Goal: Transaction & Acquisition: Purchase product/service

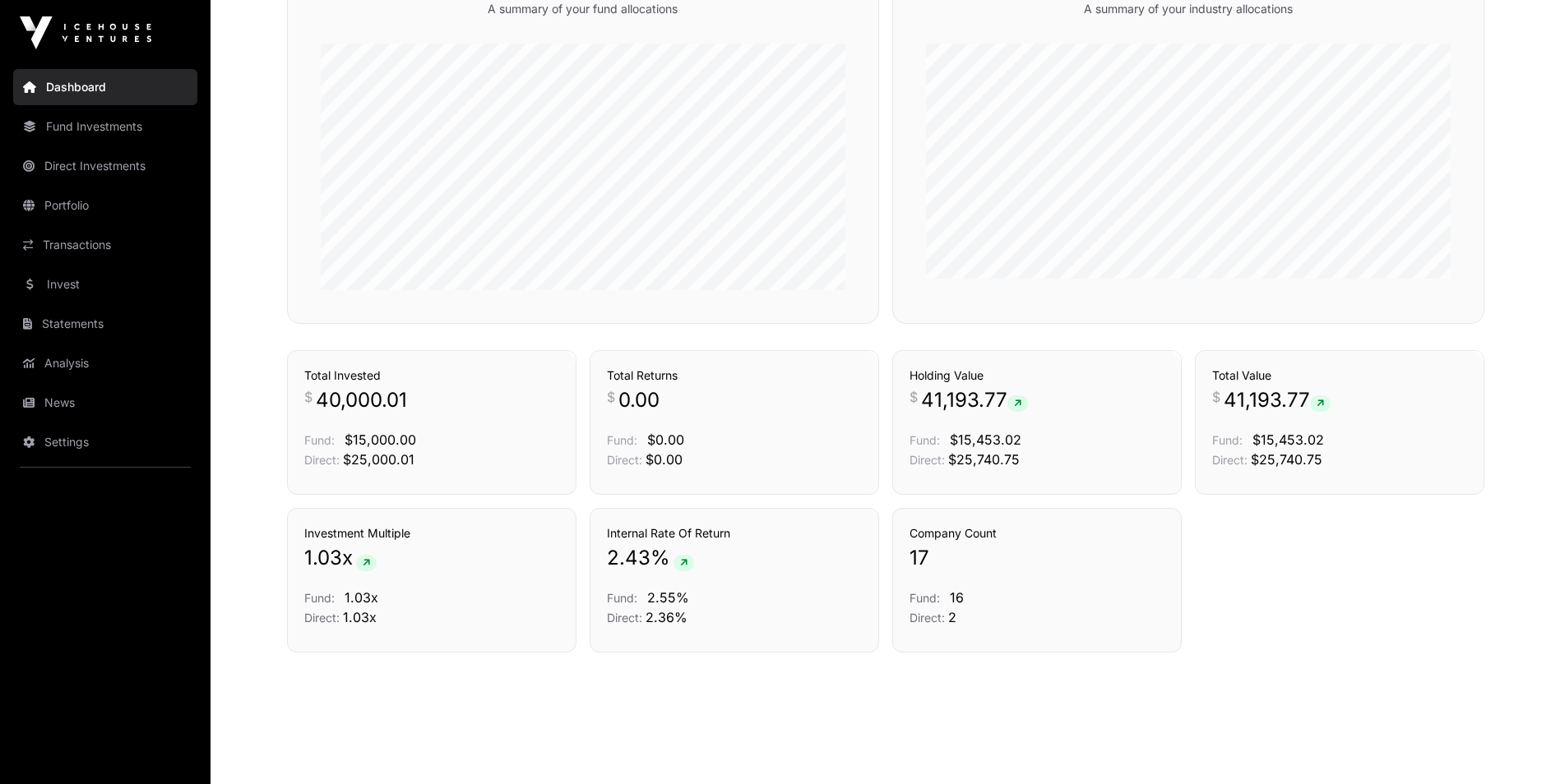
scroll to position [1020, 0]
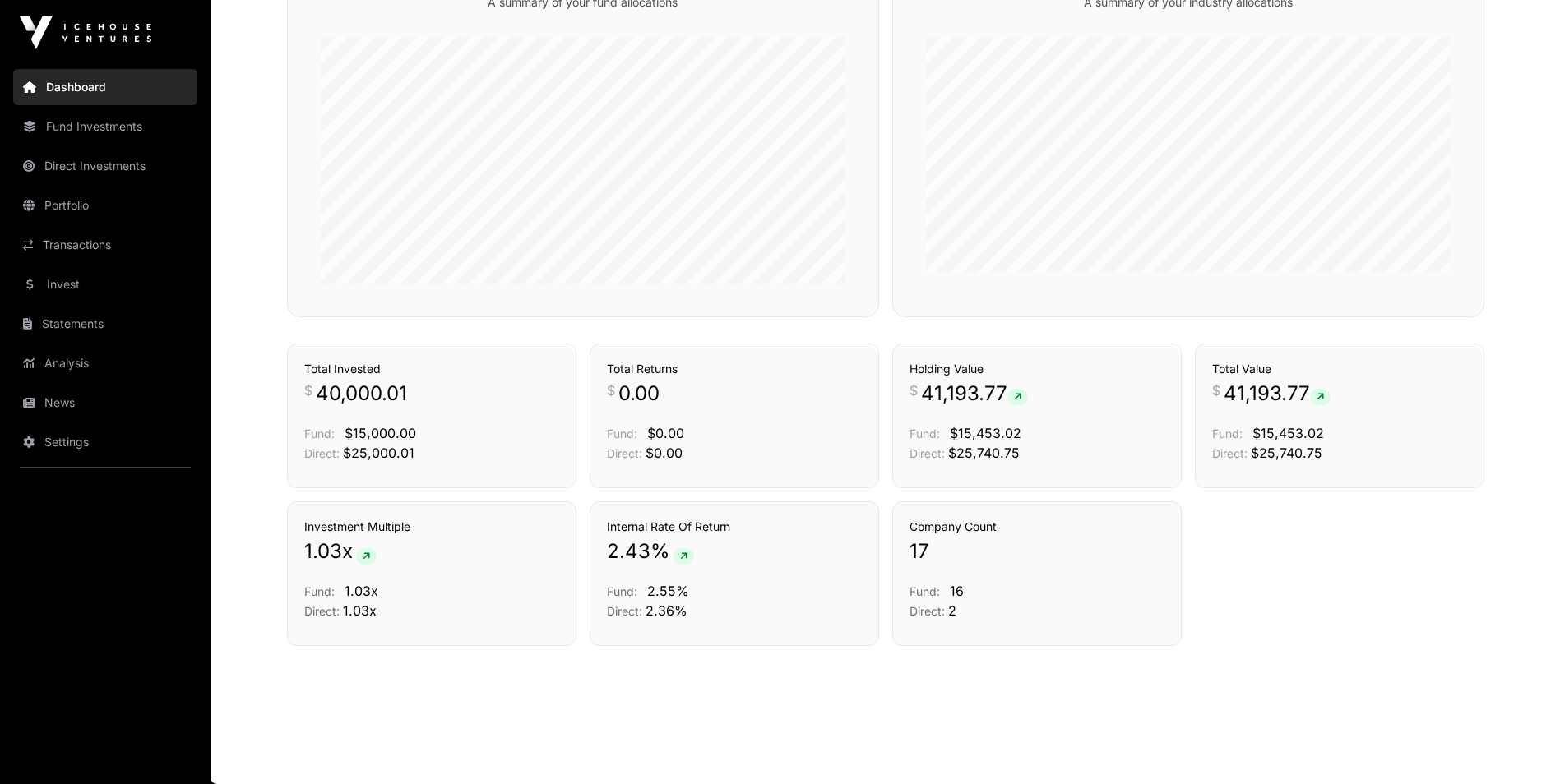
click at [99, 156] on link "Direct Investments" at bounding box center [105, 165] width 184 height 36
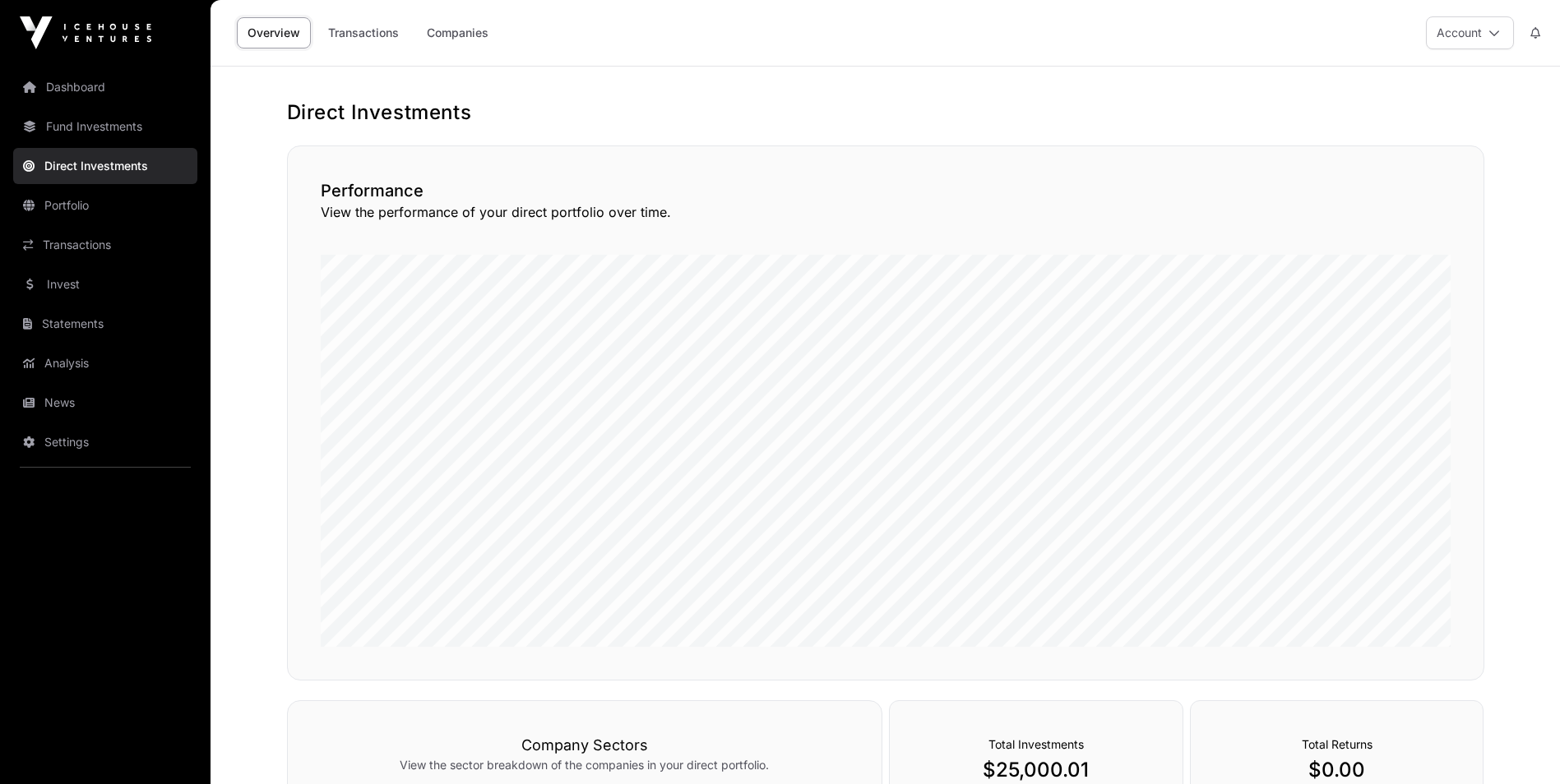
click at [368, 32] on link "Transactions" at bounding box center [364, 33] width 92 height 31
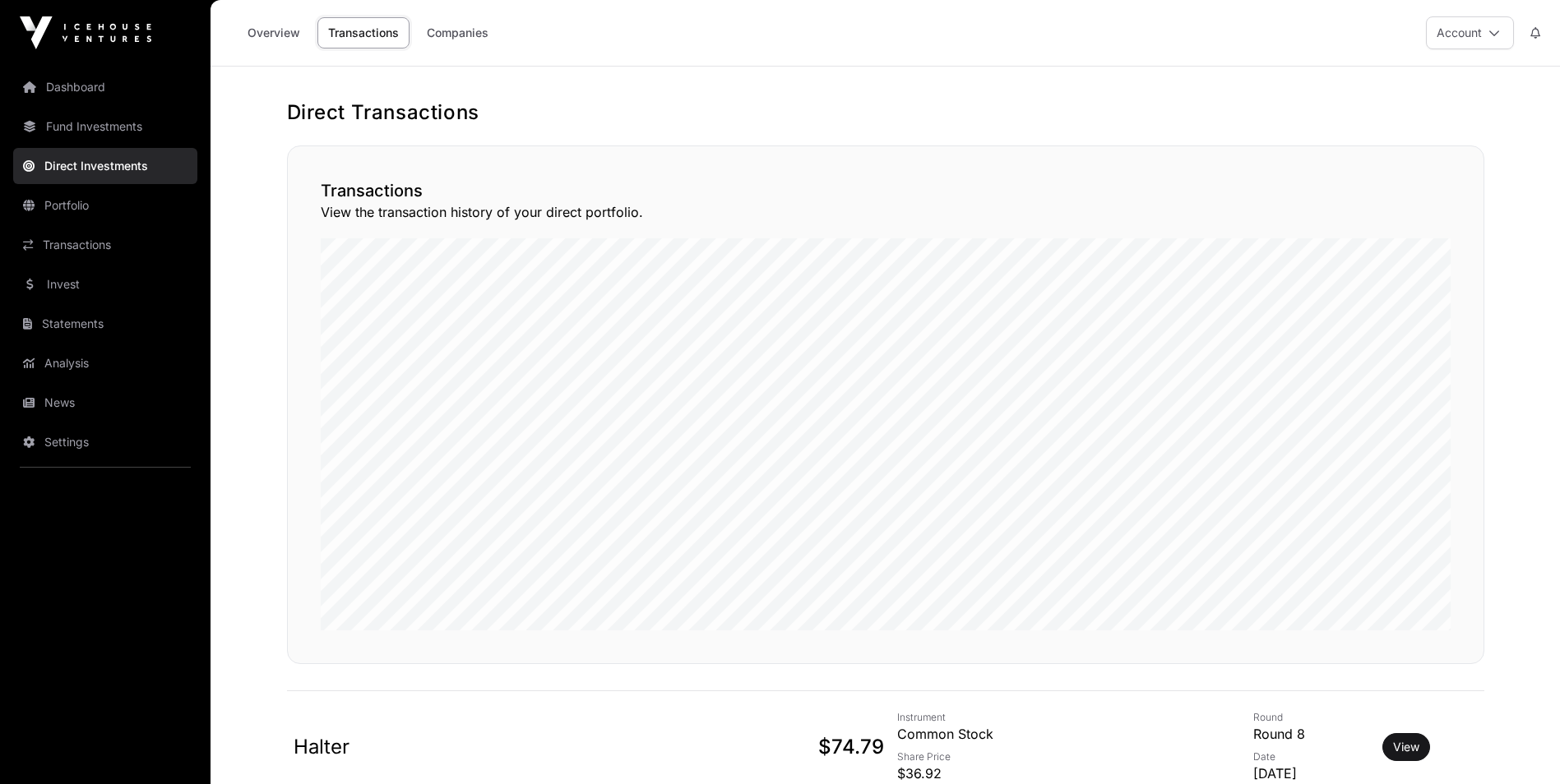
click at [105, 272] on link "Invest" at bounding box center [105, 284] width 184 height 36
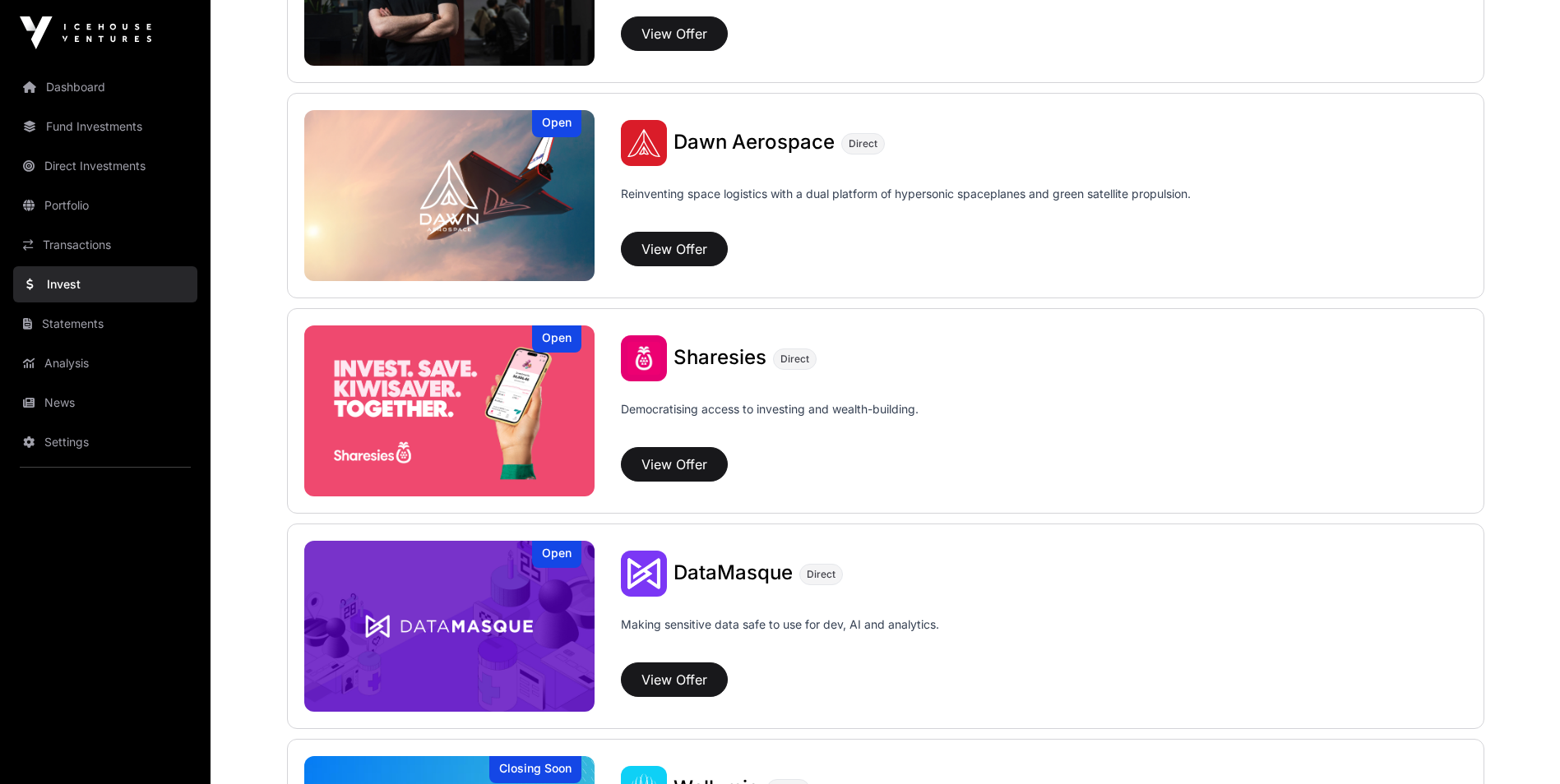
scroll to position [2055, 0]
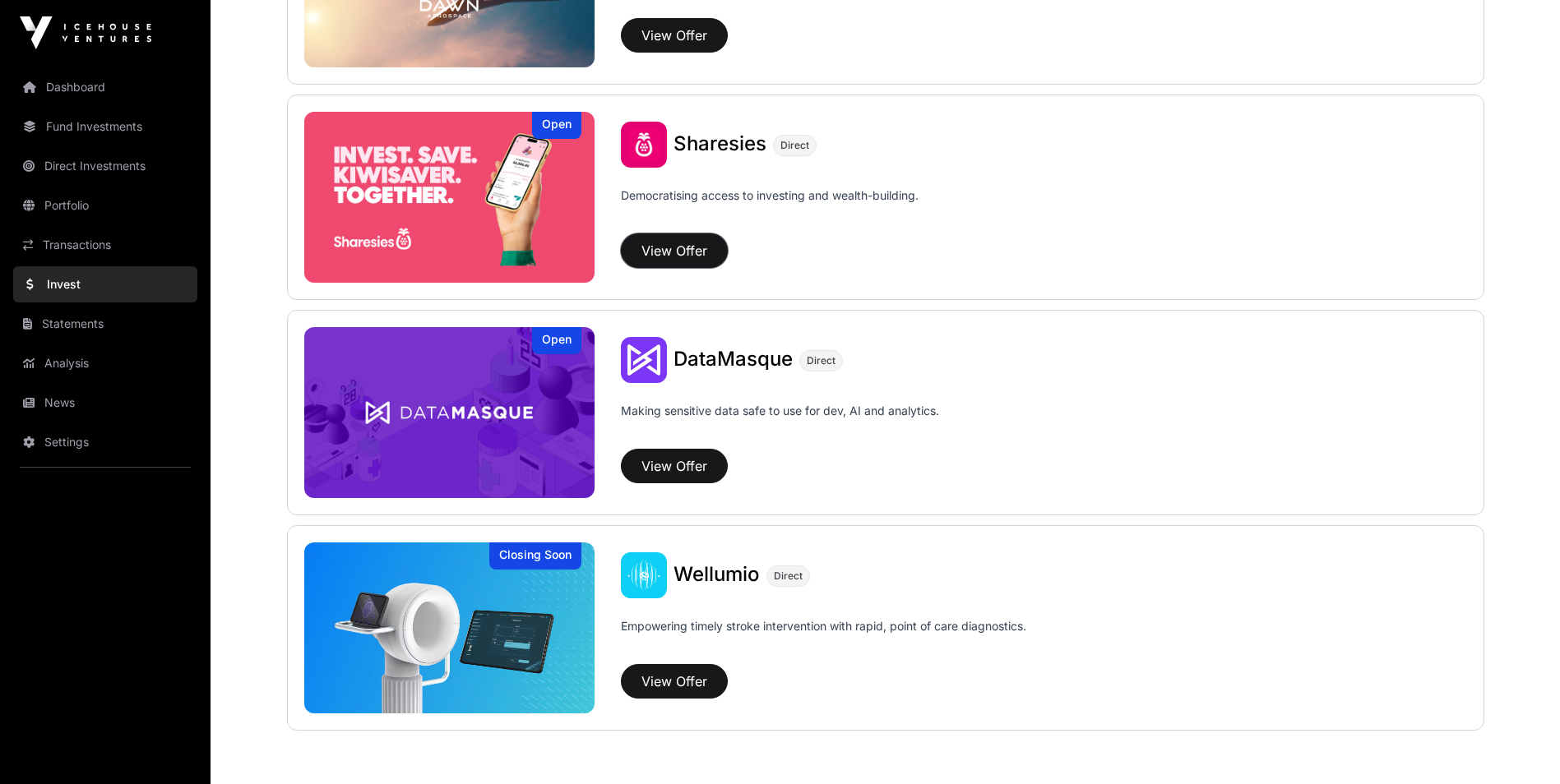
click at [678, 257] on button "View Offer" at bounding box center [675, 250] width 107 height 34
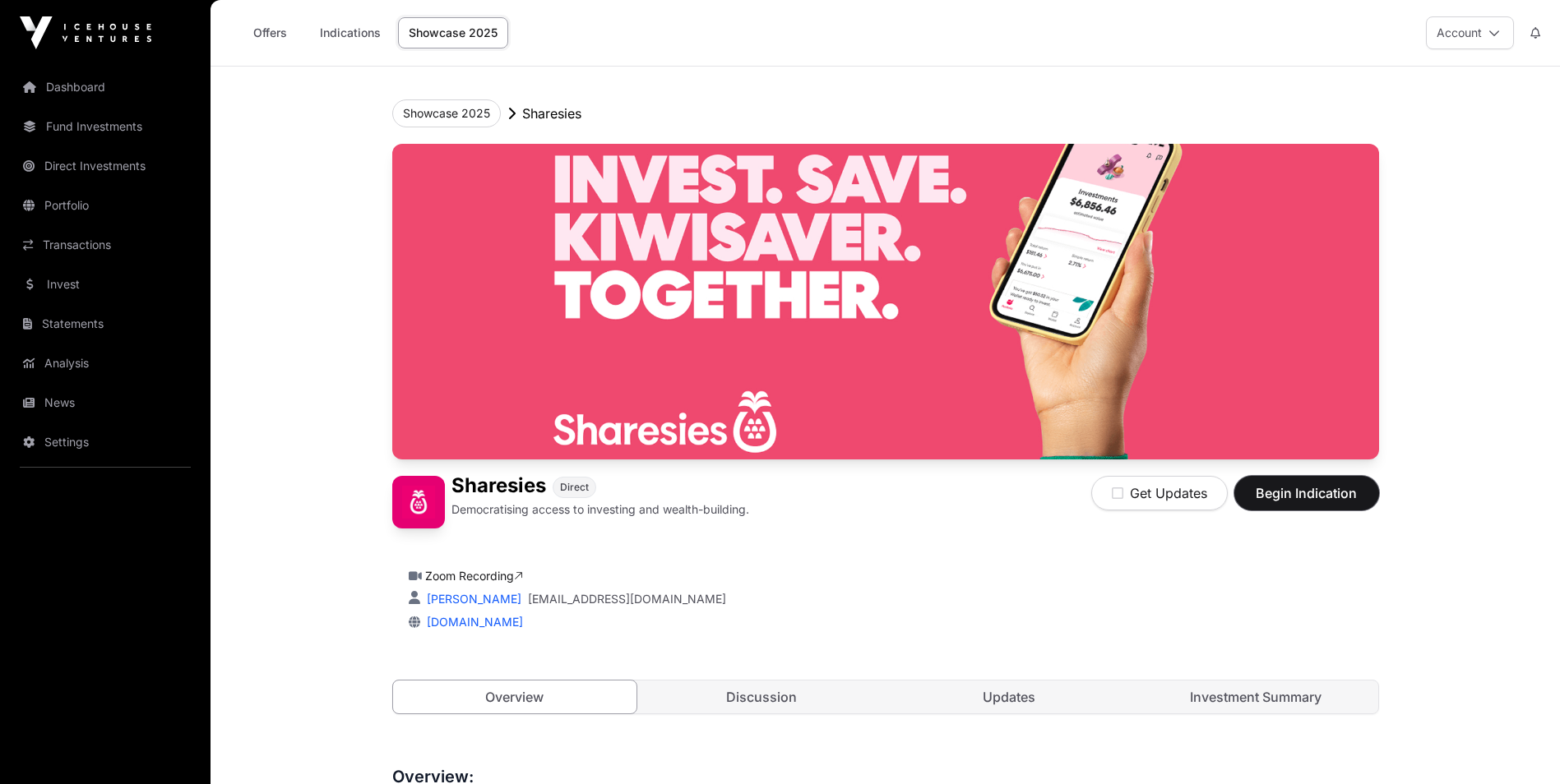
click at [1271, 503] on button "Begin Indication" at bounding box center [1306, 492] width 145 height 34
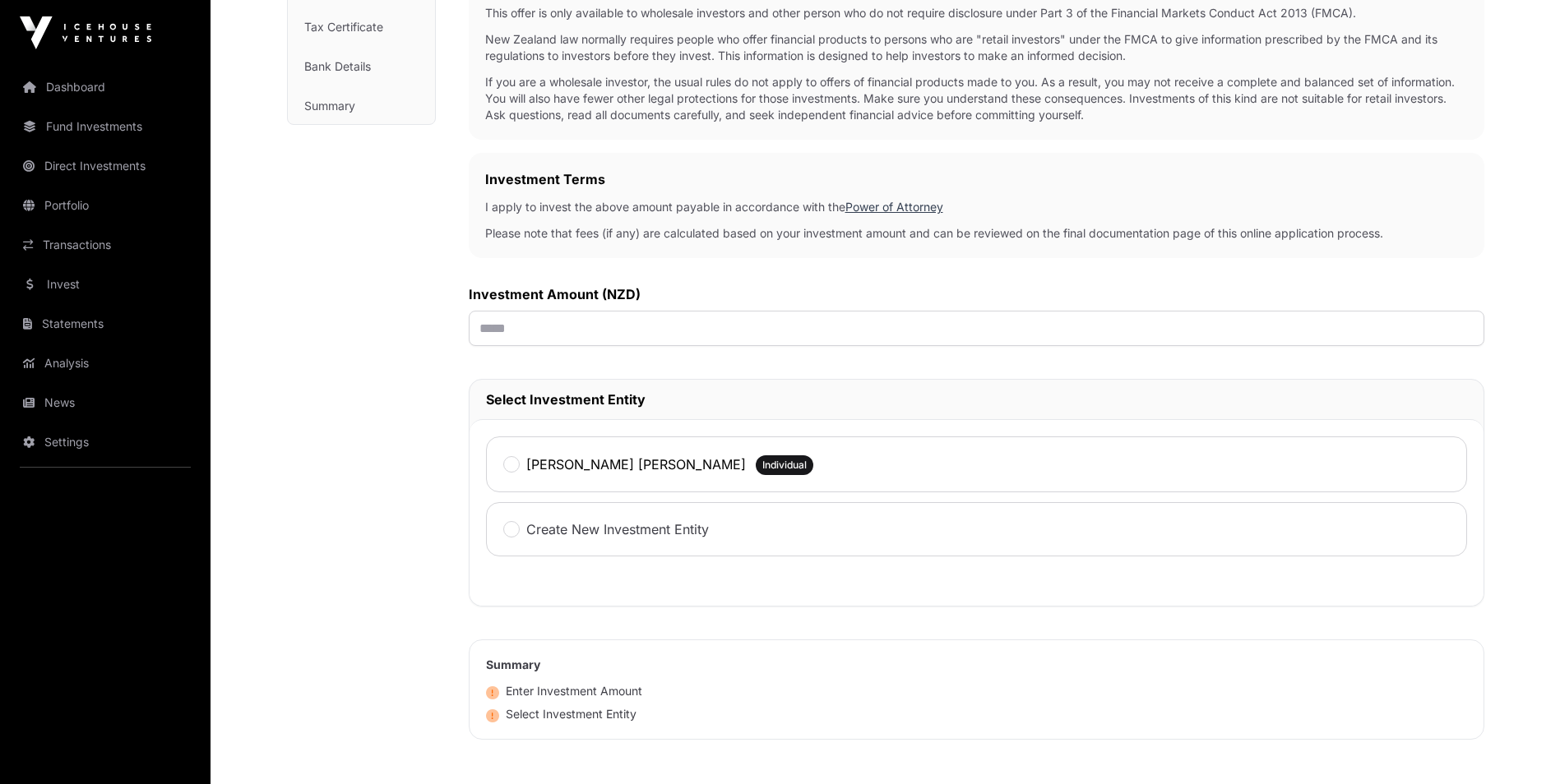
scroll to position [328, 0]
click at [538, 322] on input "text" at bounding box center [976, 324] width 1016 height 35
type input "******"
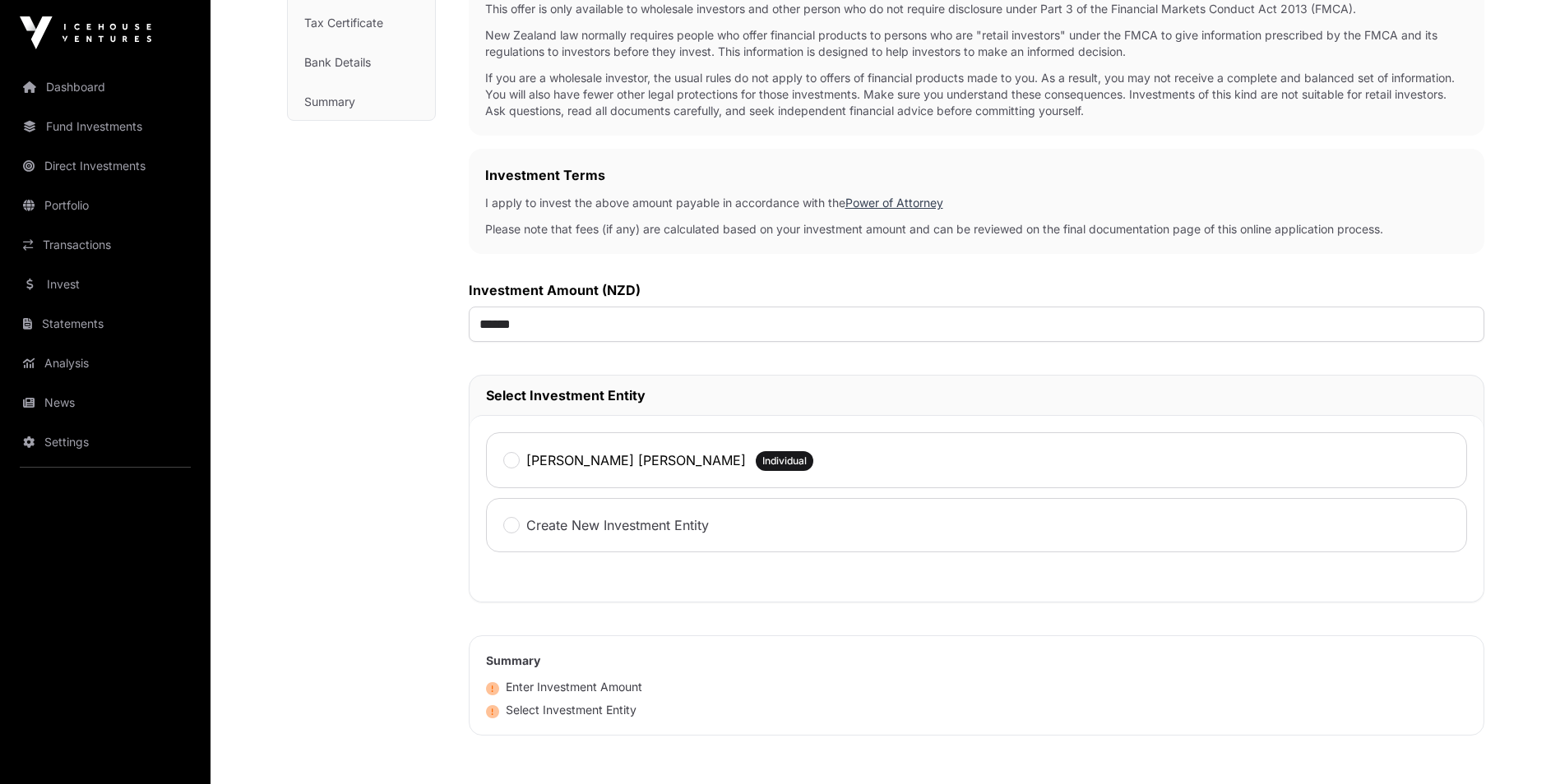
click at [558, 471] on label "[PERSON_NAME] [PERSON_NAME]" at bounding box center [635, 461] width 220 height 20
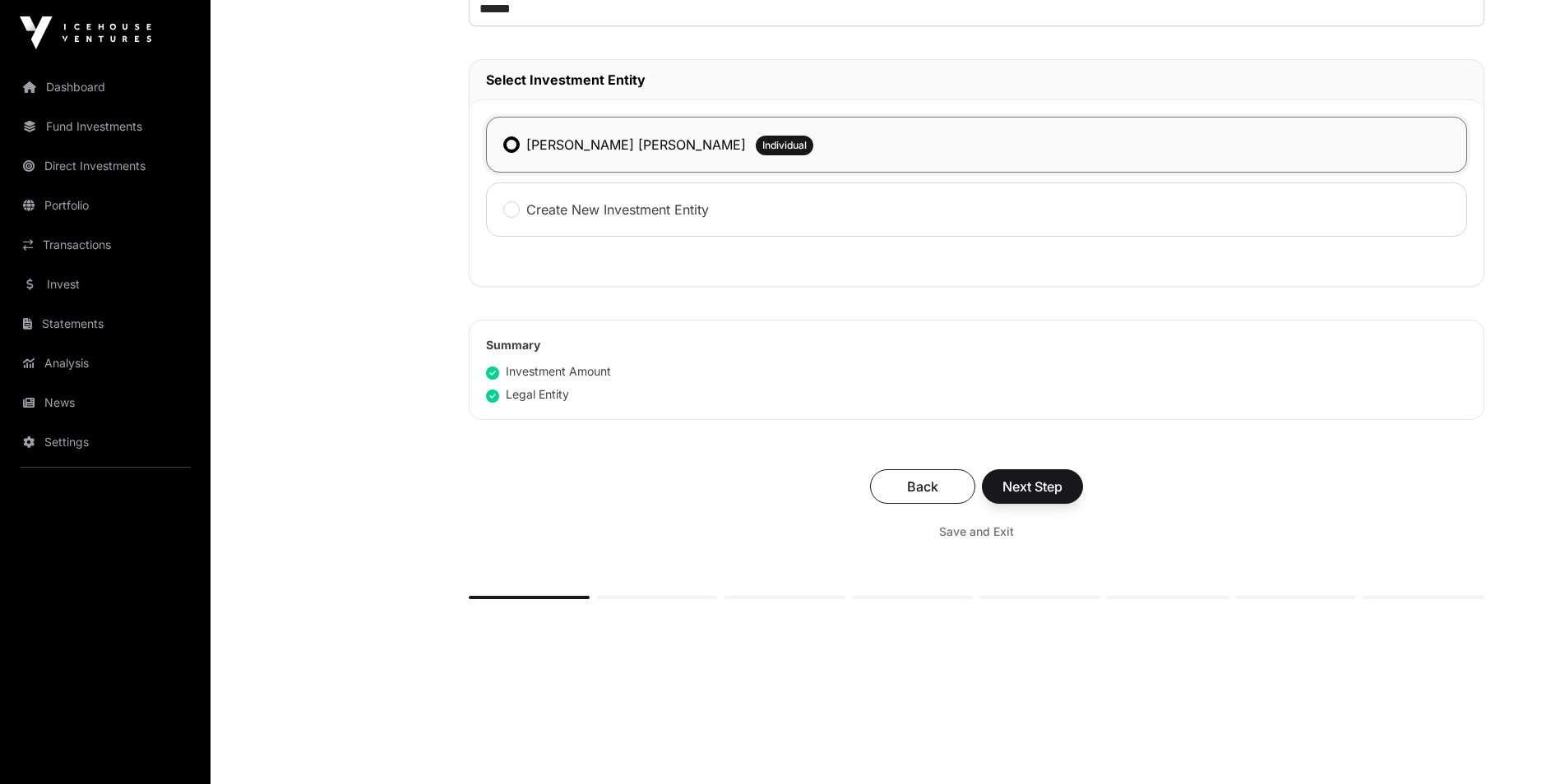
scroll to position [658, 0]
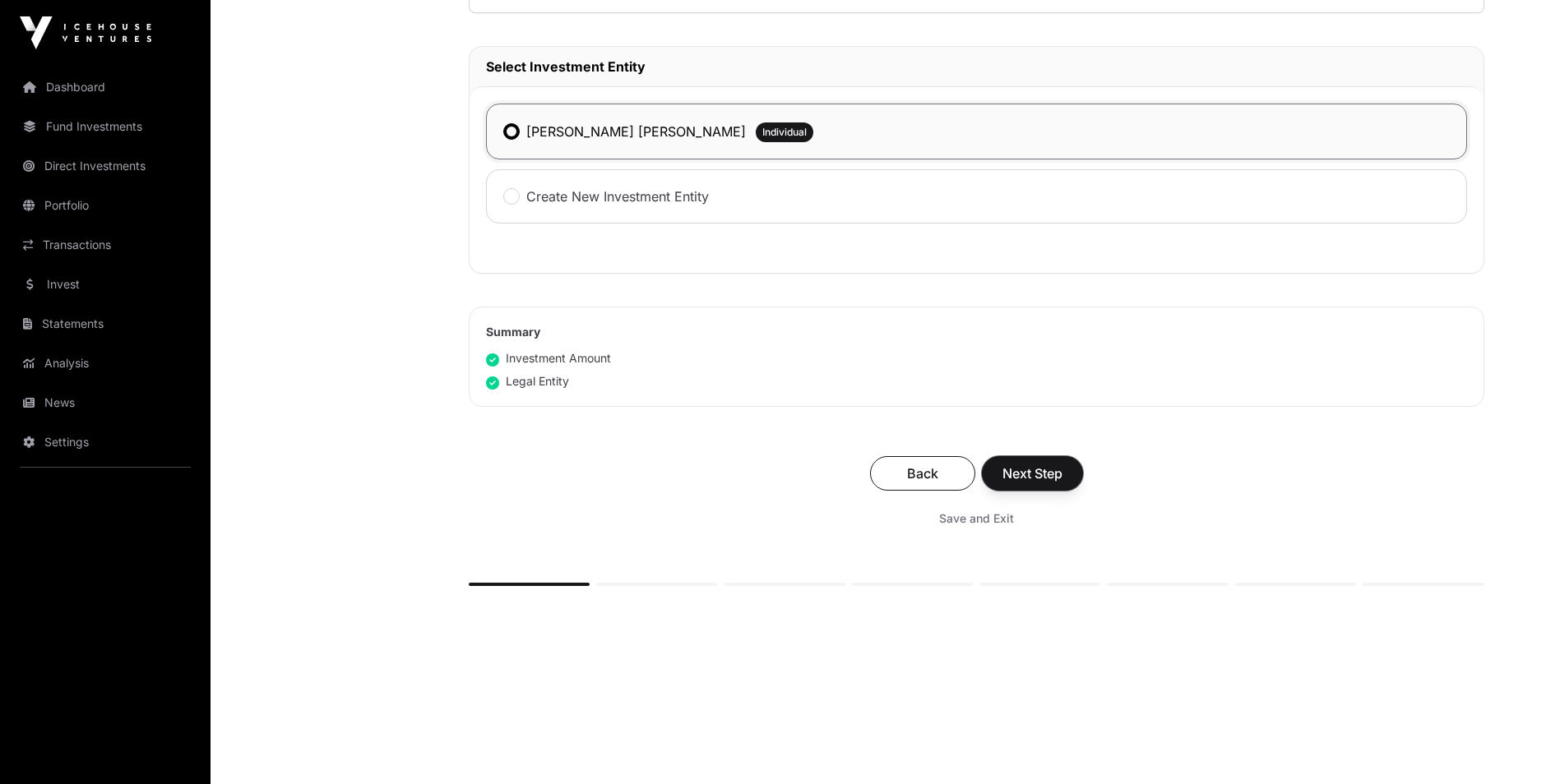
click at [1026, 491] on button "Next Step" at bounding box center [1032, 473] width 101 height 34
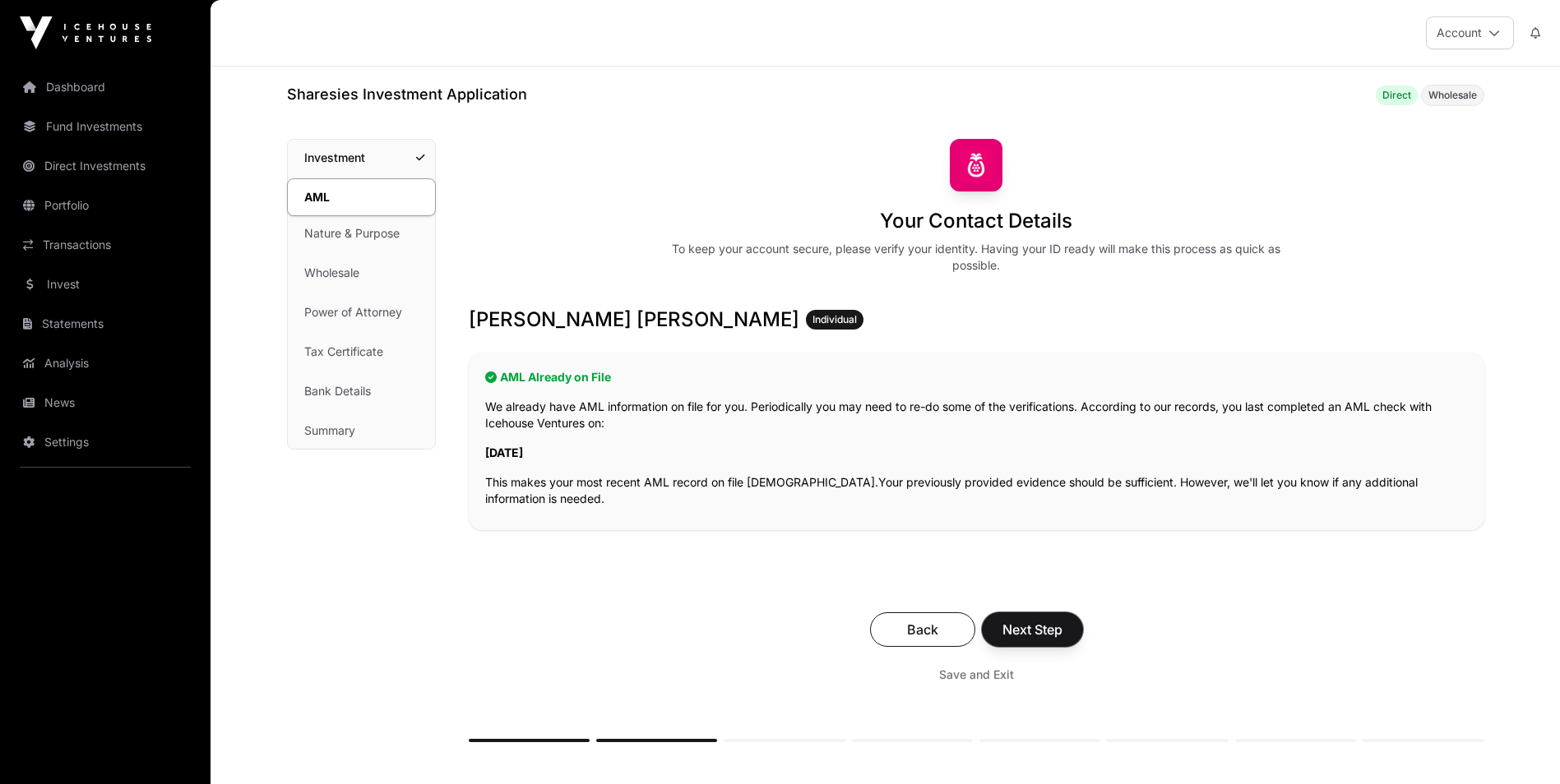
click at [1029, 629] on span "Next Step" at bounding box center [1032, 630] width 60 height 20
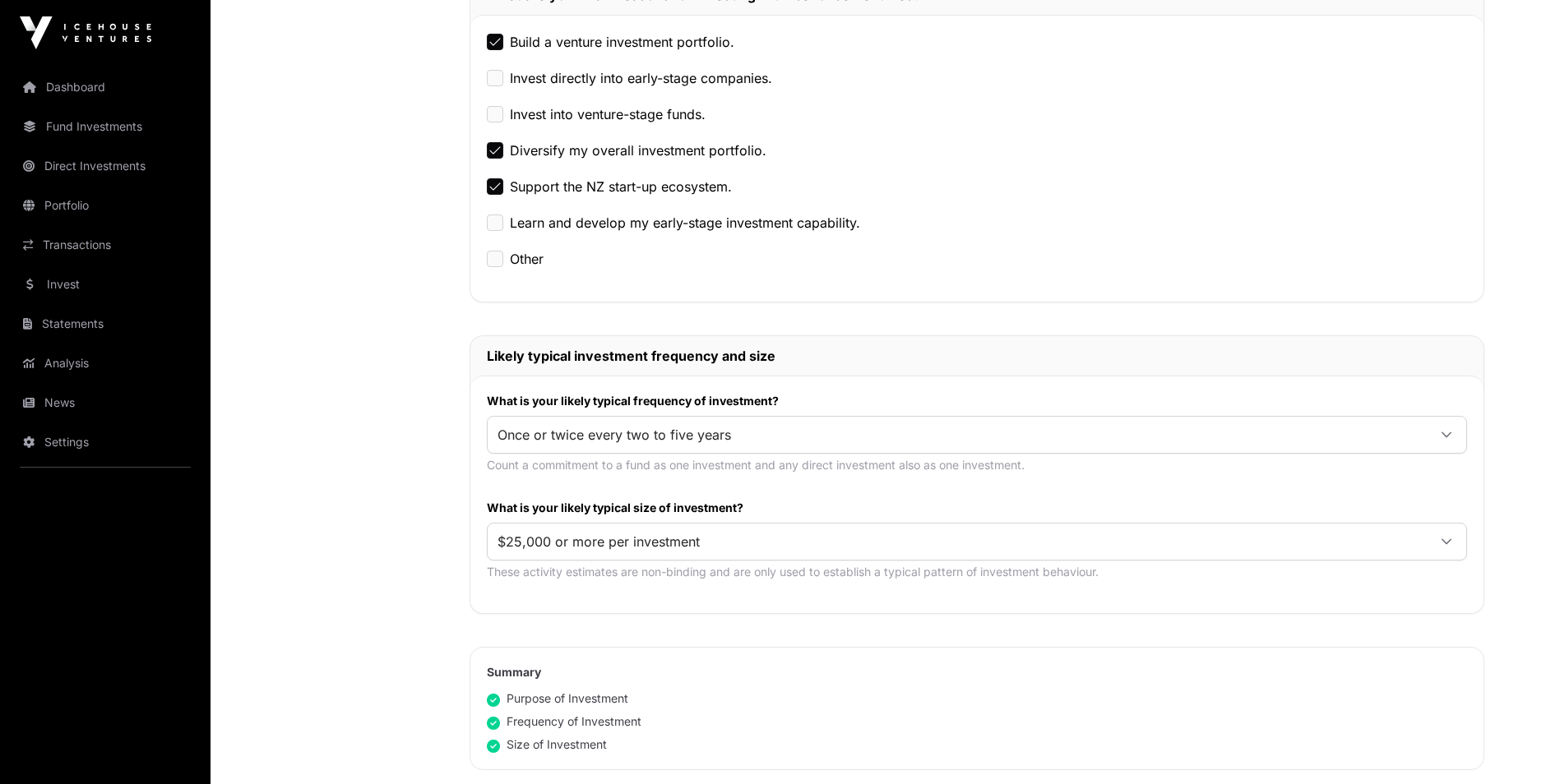
scroll to position [658, 0]
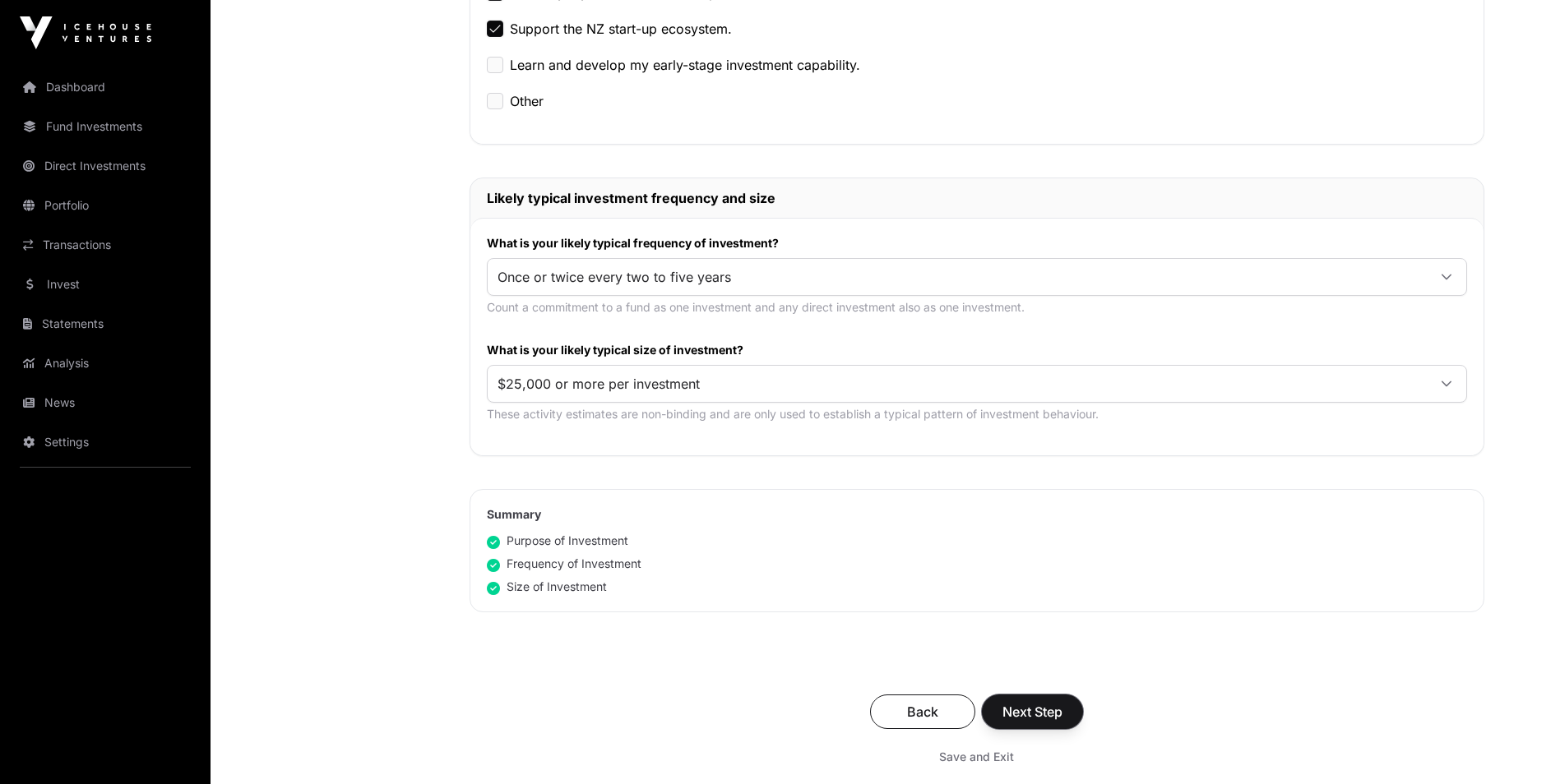
click at [1016, 718] on span "Next Step" at bounding box center [1032, 712] width 60 height 20
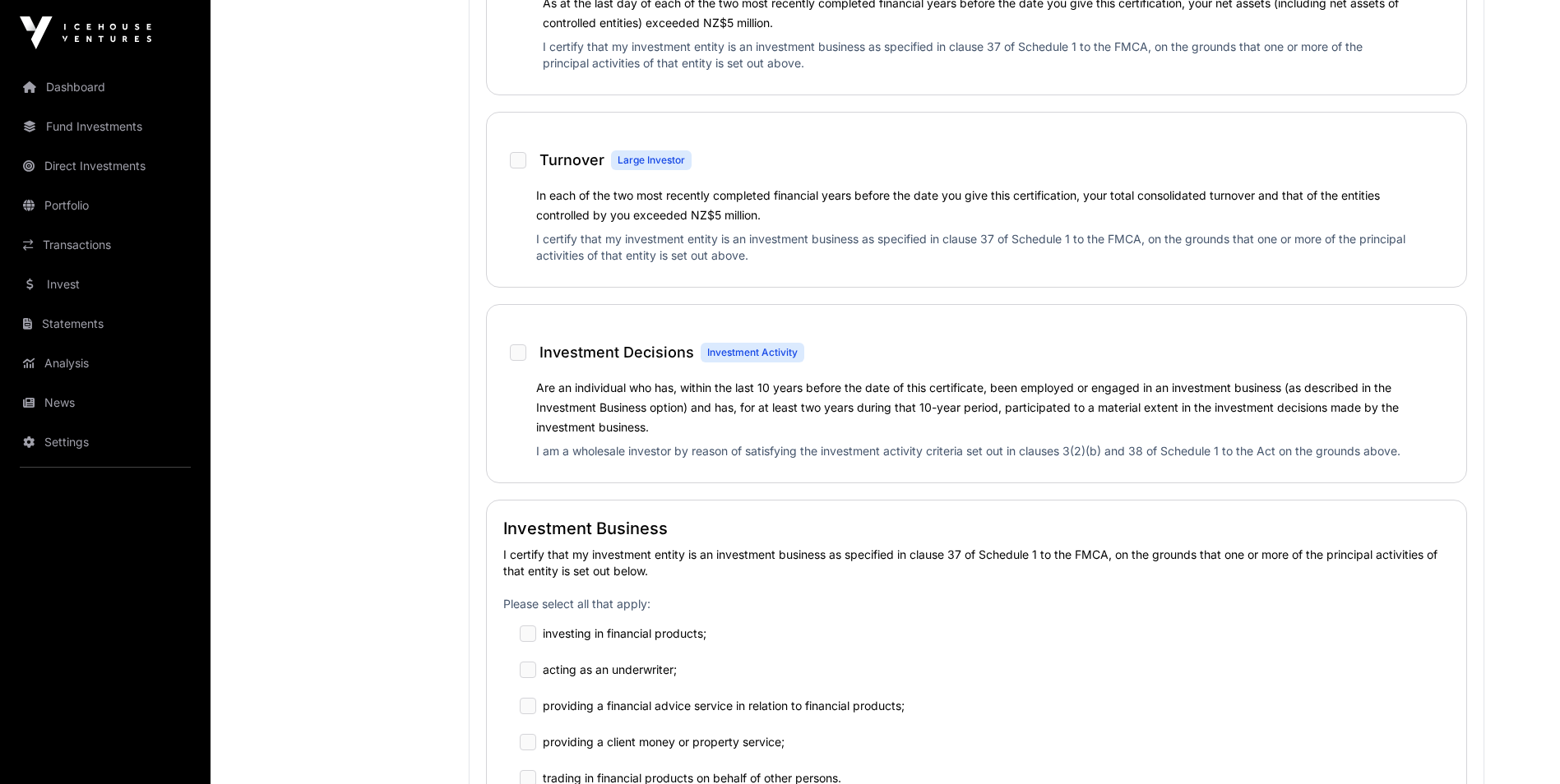
scroll to position [1397, 0]
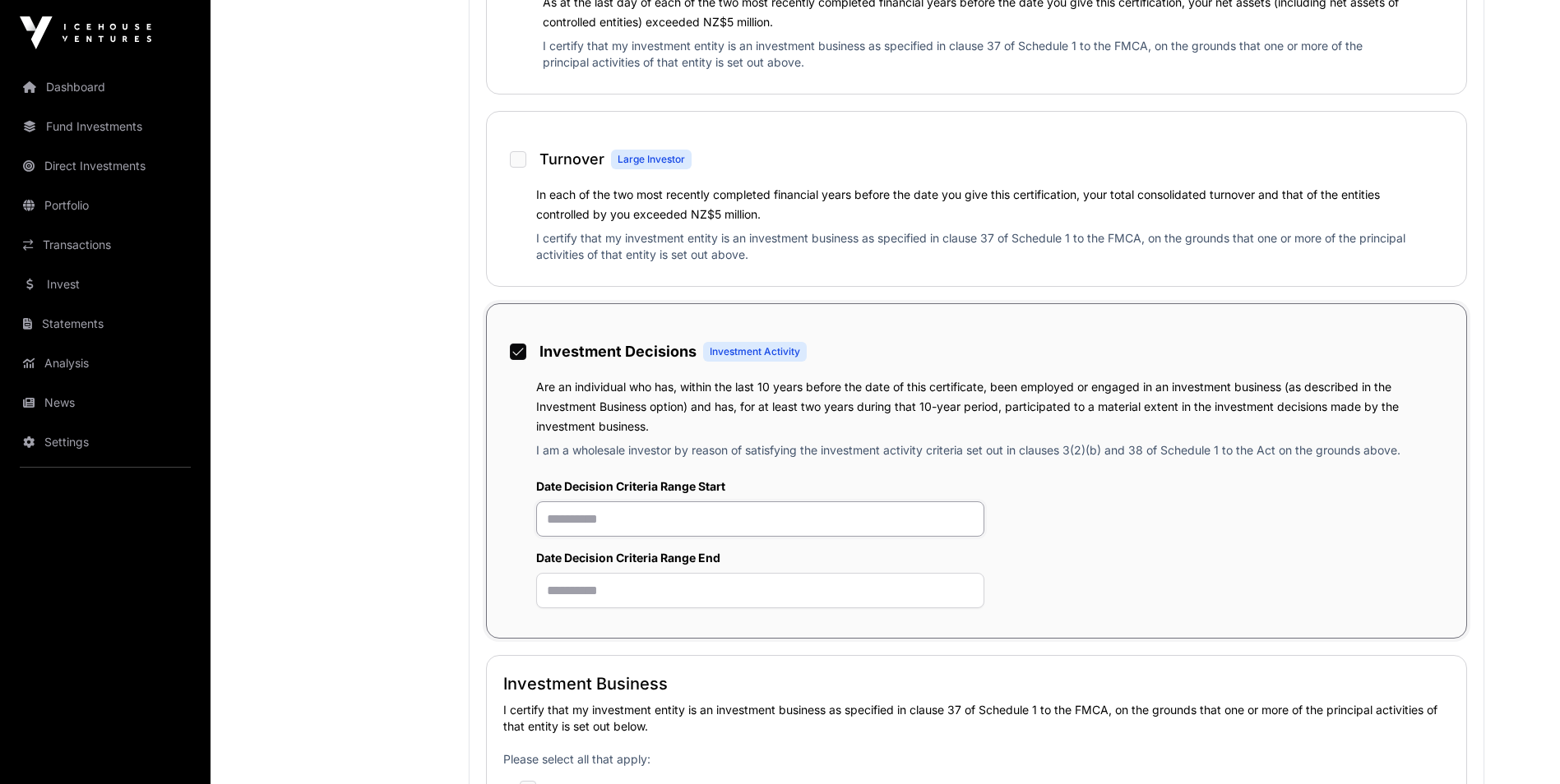
click at [751, 522] on input "text" at bounding box center [760, 519] width 449 height 35
drag, startPoint x: 619, startPoint y: 521, endPoint x: 643, endPoint y: 522, distance: 24.0
click at [643, 522] on input "**********" at bounding box center [760, 519] width 449 height 35
type input "**********"
click at [640, 602] on input "text" at bounding box center [760, 591] width 449 height 35
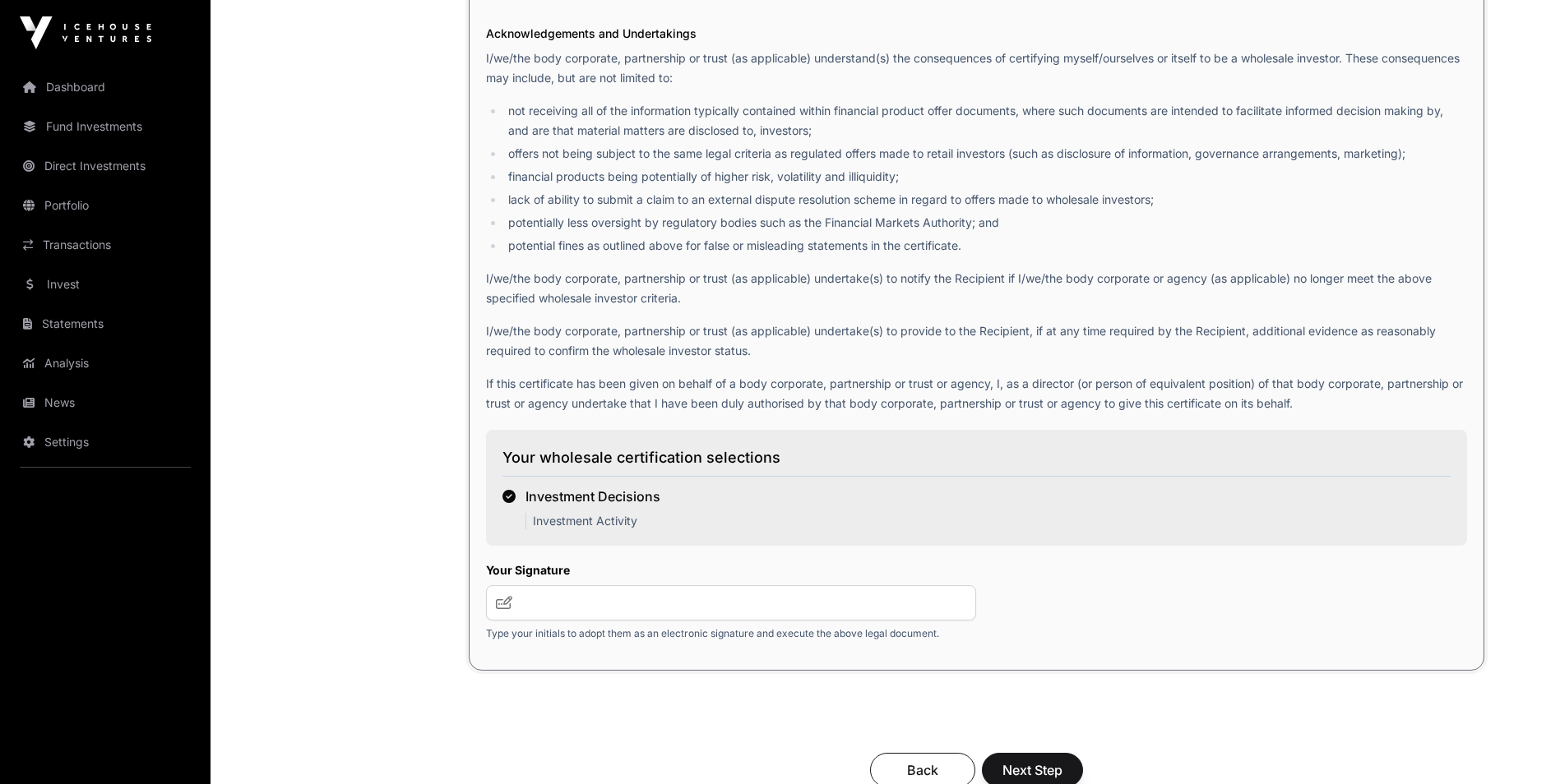
scroll to position [2548, 0]
type input "**********"
click at [625, 619] on input "text" at bounding box center [731, 601] width 491 height 35
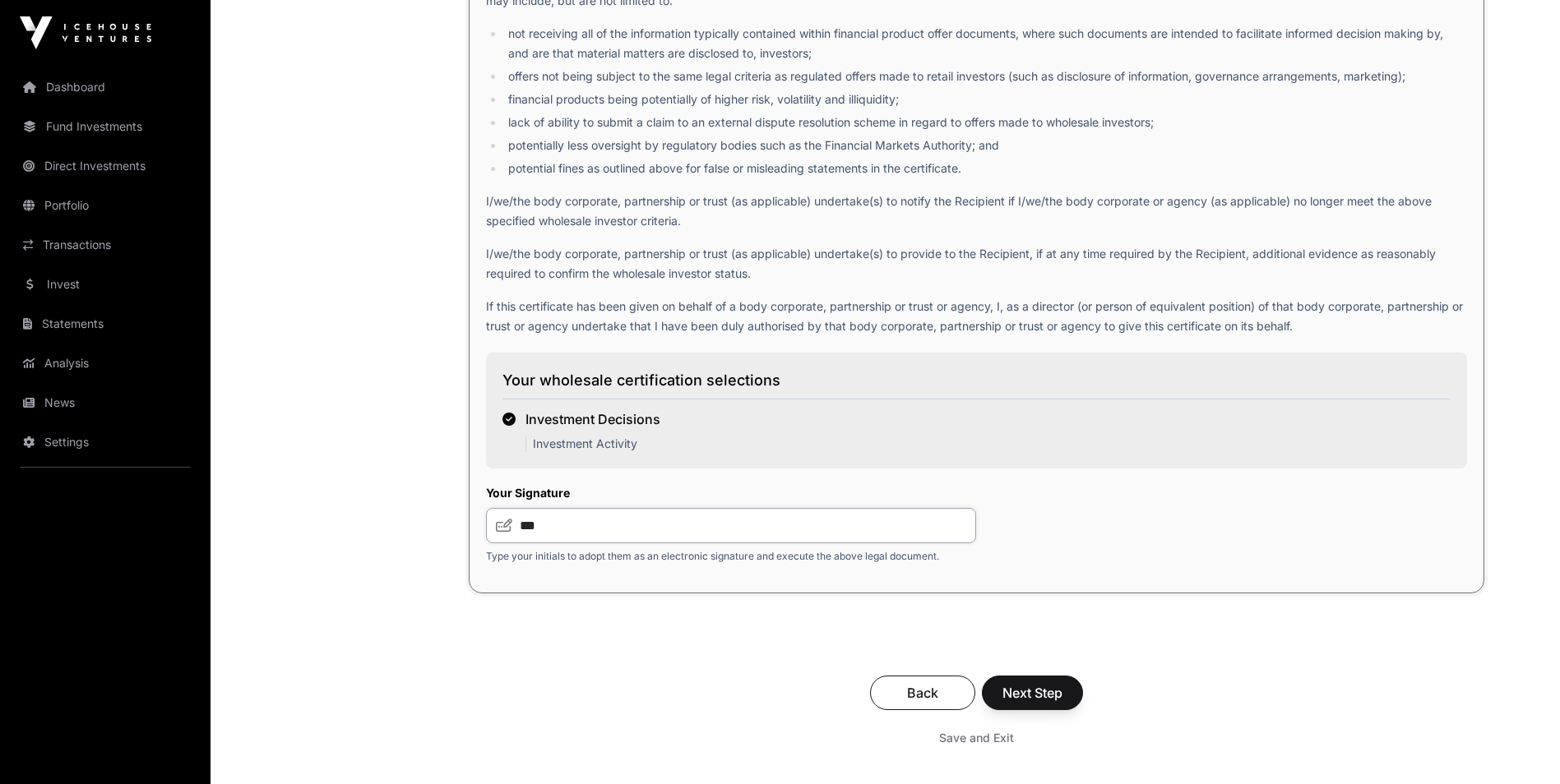
scroll to position [2630, 0]
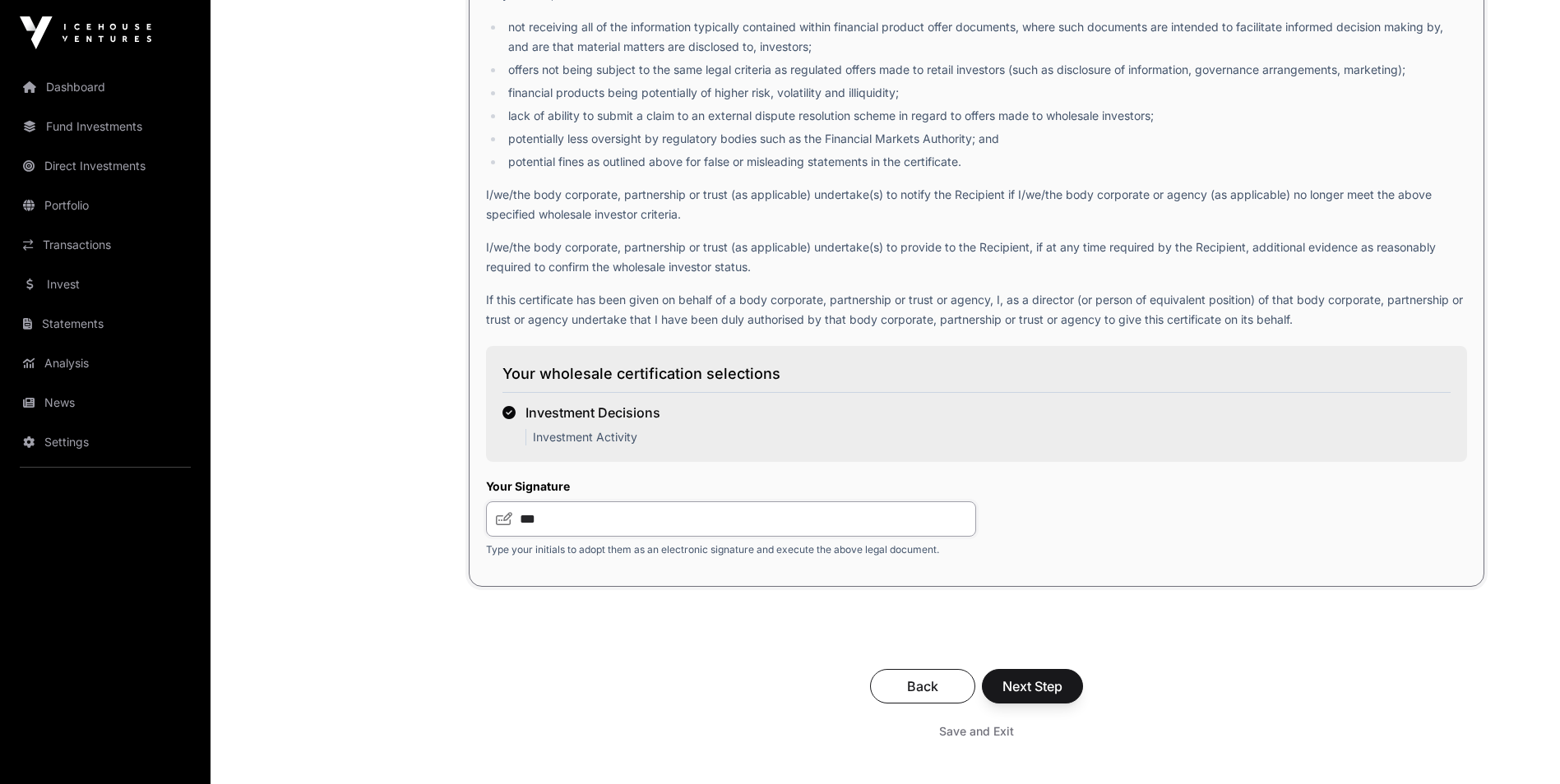
type input "***"
click at [1032, 696] on span "Next Step" at bounding box center [1032, 686] width 60 height 20
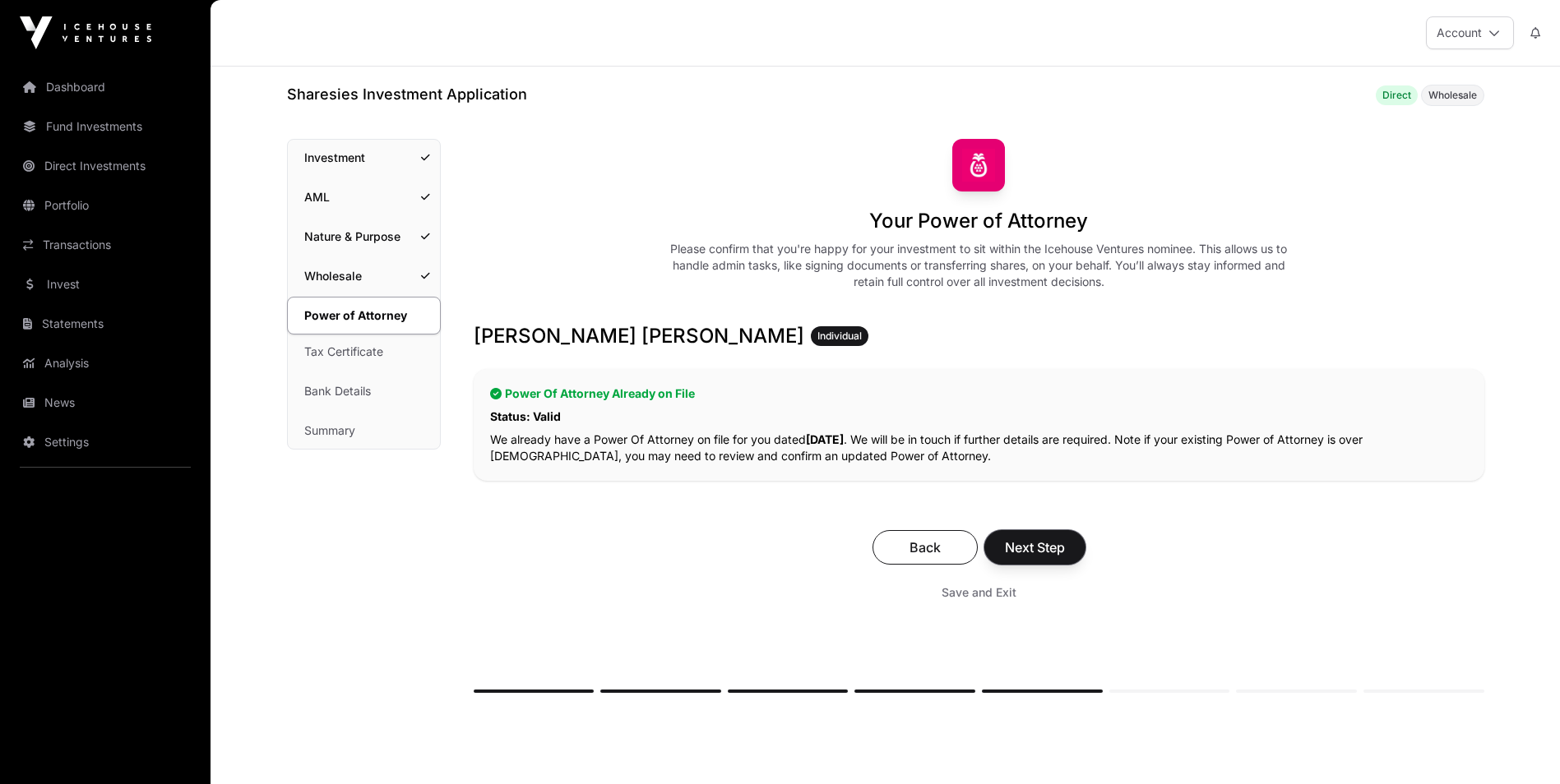
click at [1040, 553] on span "Next Step" at bounding box center [1035, 547] width 60 height 20
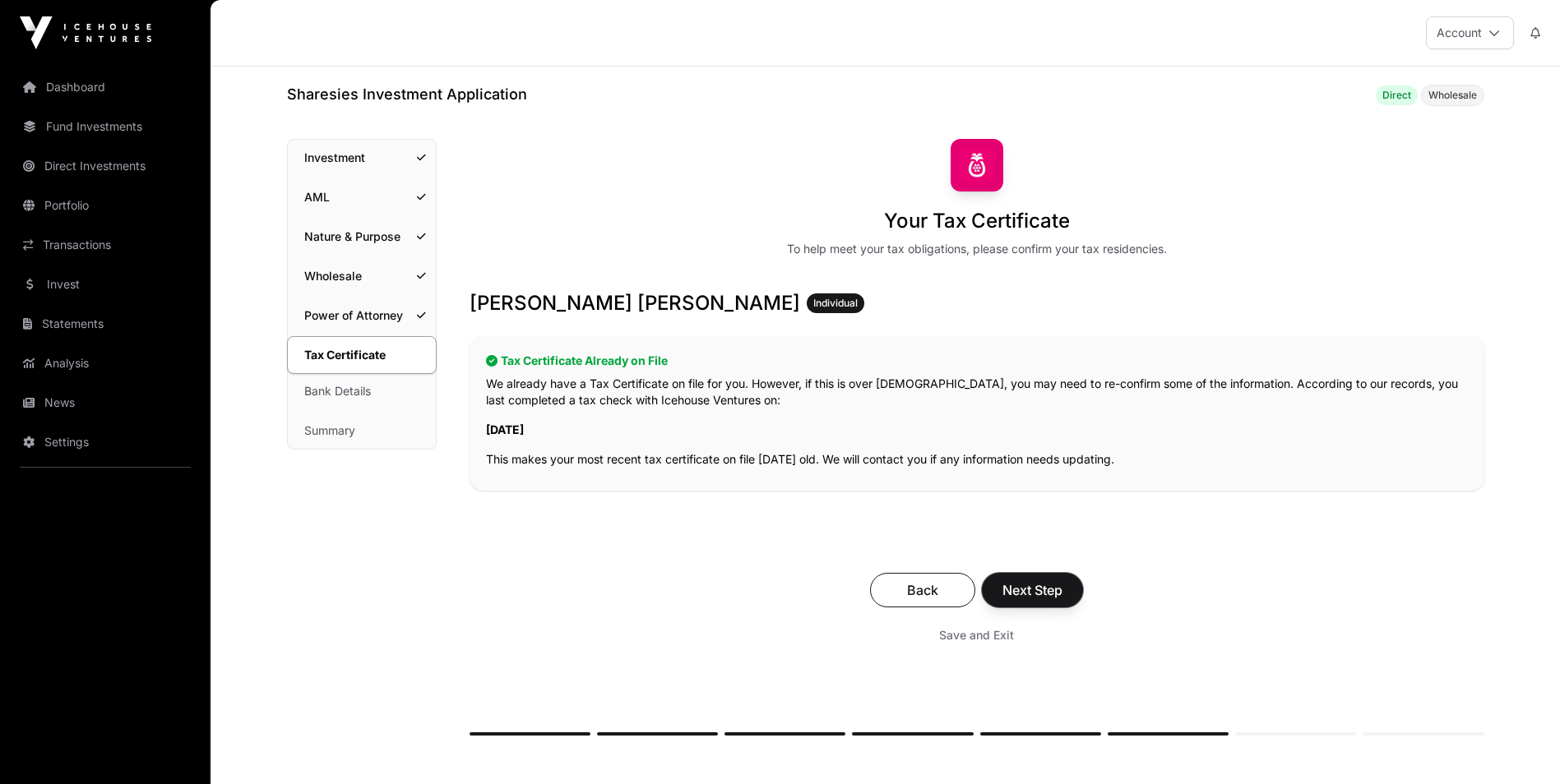
click at [1072, 589] on button "Next Step" at bounding box center [1032, 590] width 101 height 34
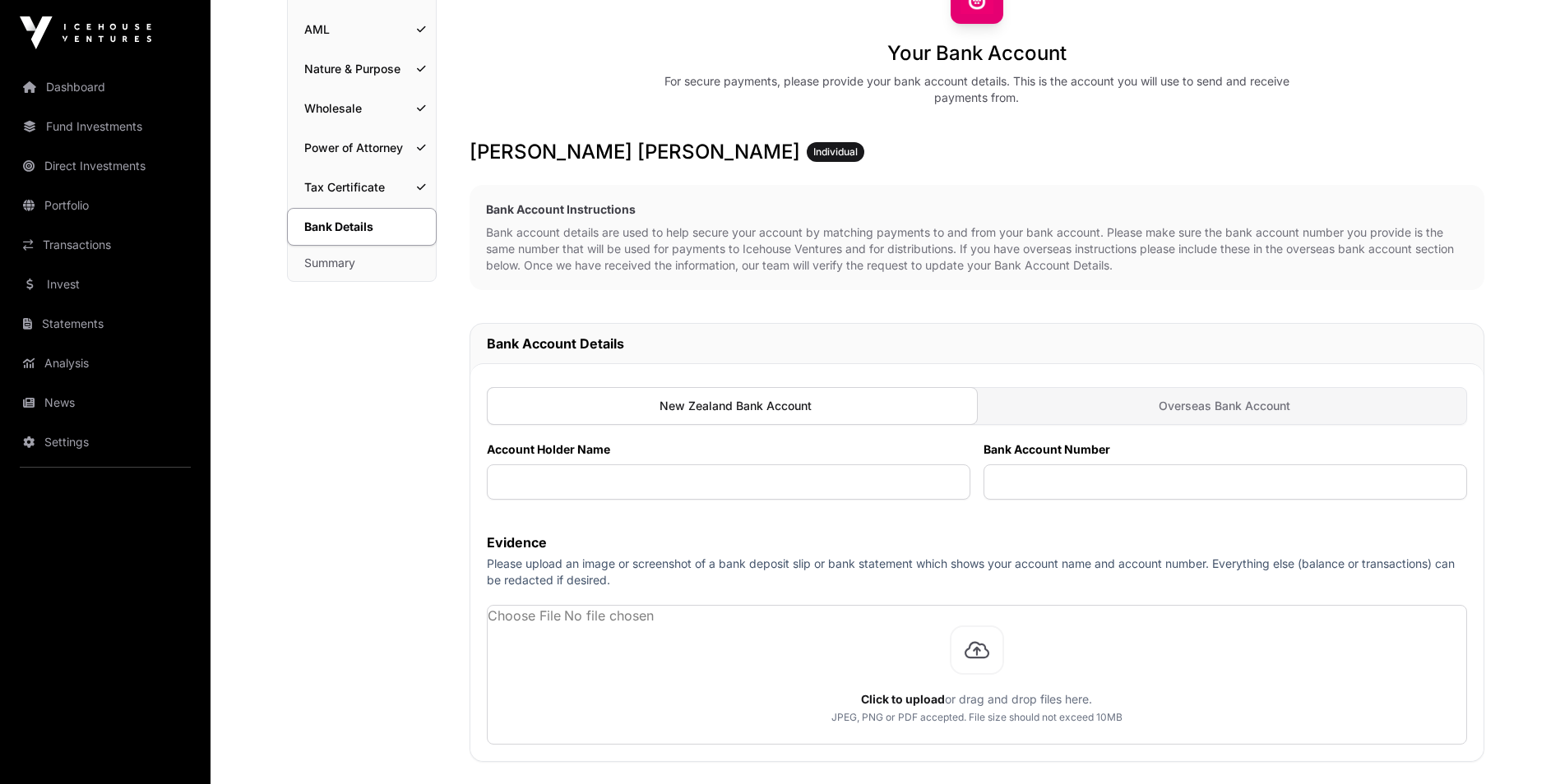
scroll to position [247, 0]
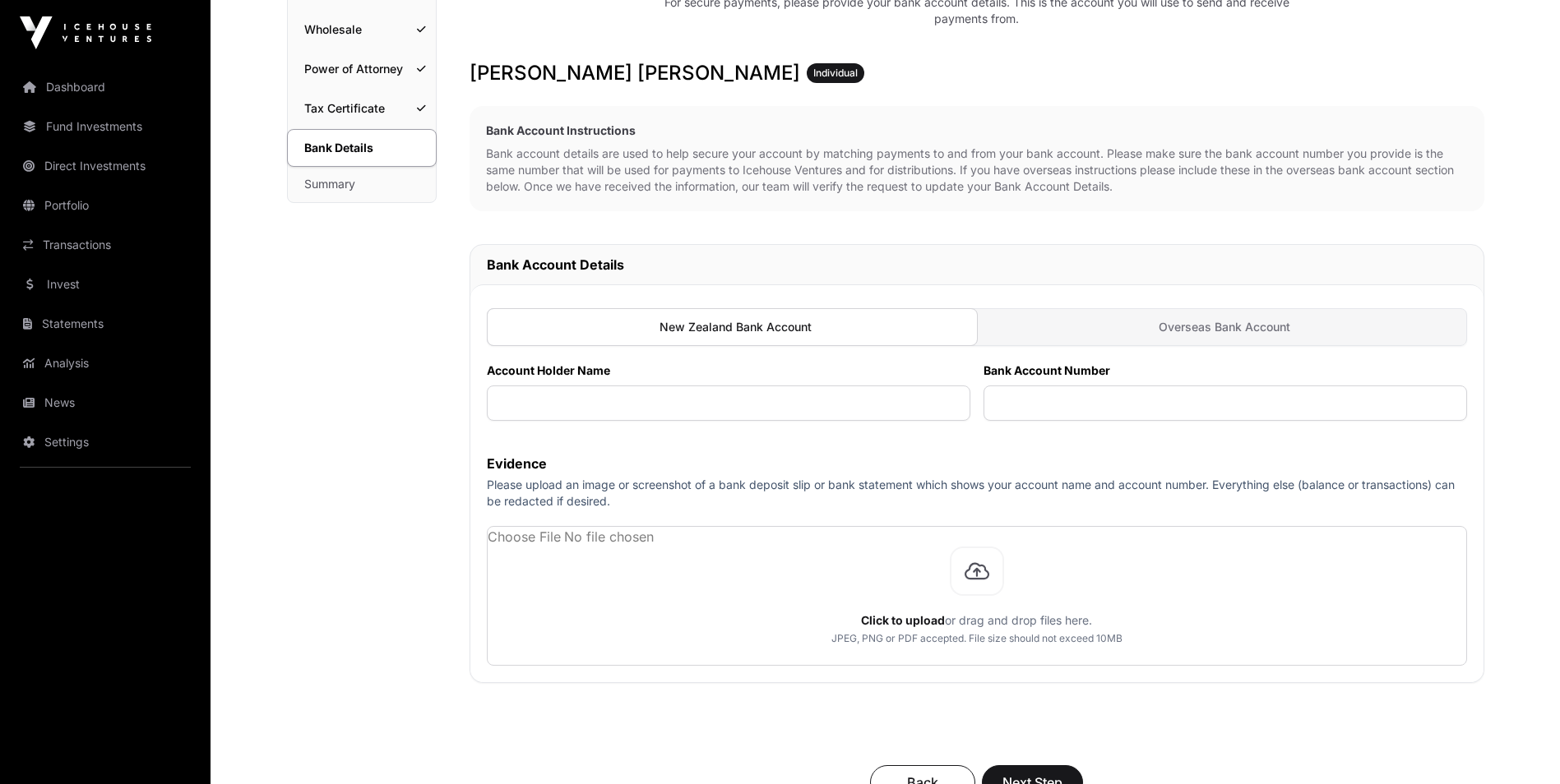
click at [1193, 322] on span "Overseas Bank Account" at bounding box center [1224, 328] width 131 height 17
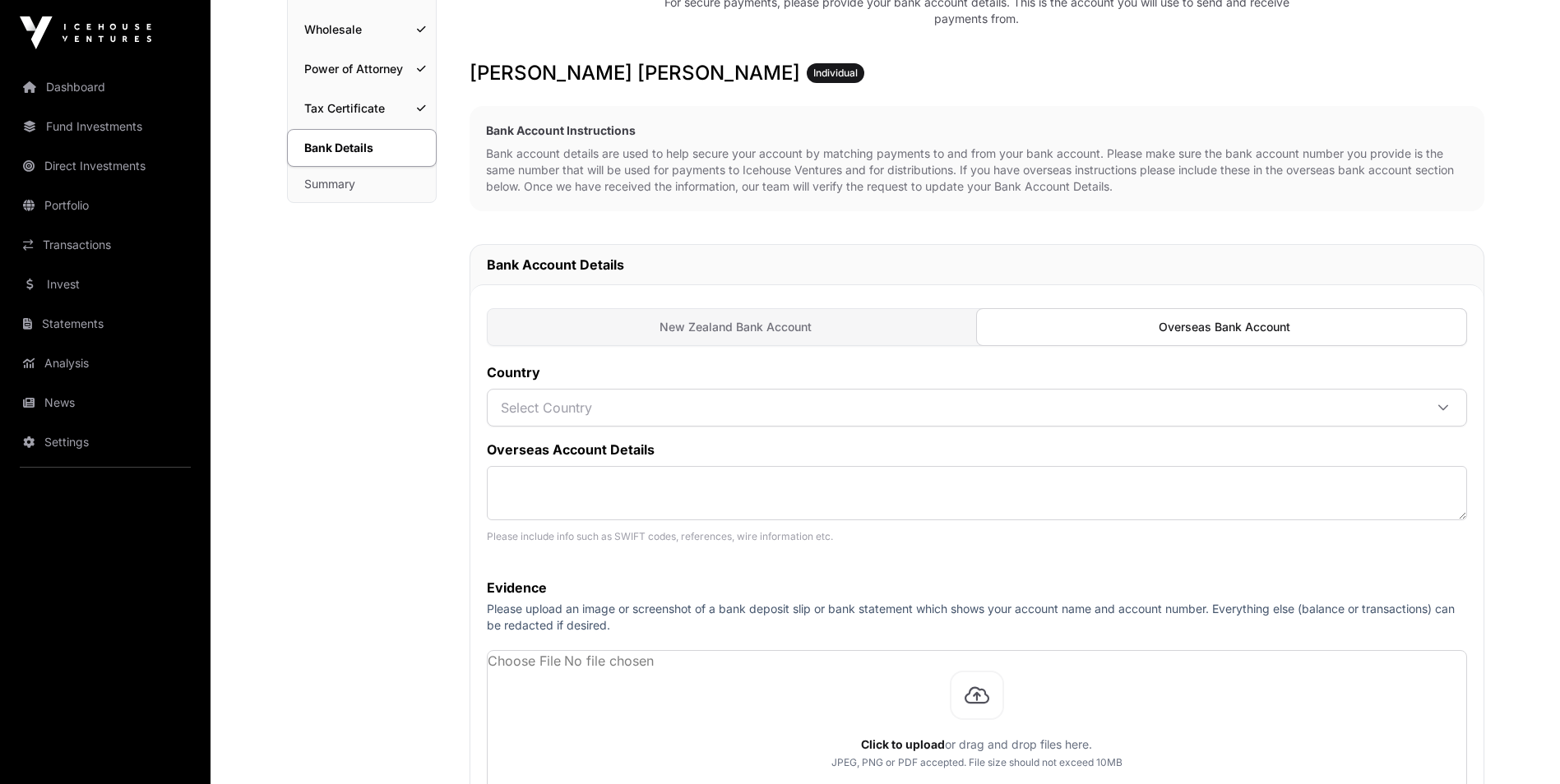
click at [753, 420] on span "Select Country" at bounding box center [956, 407] width 932 height 29
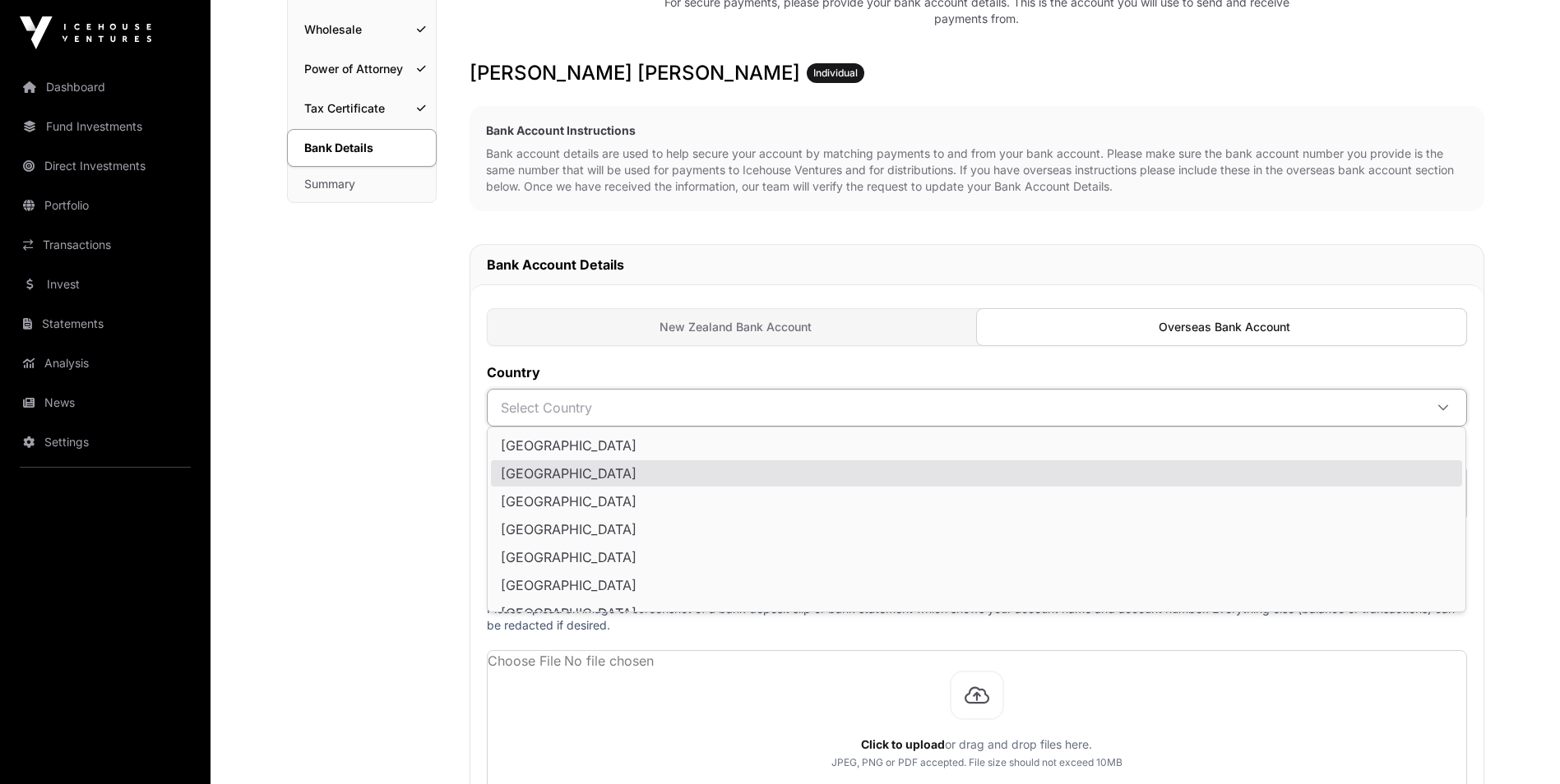
scroll to position [82, 0]
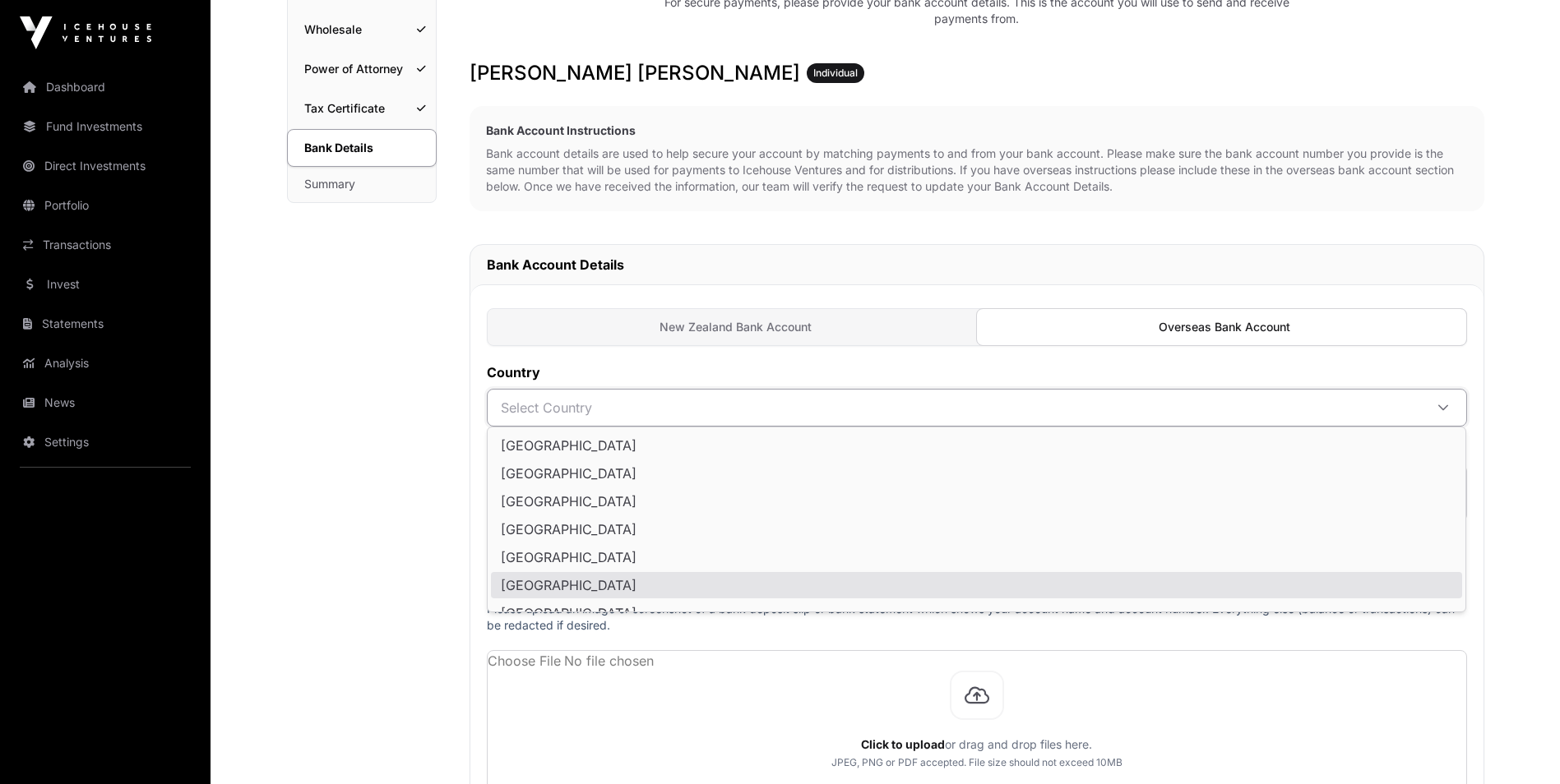
click at [652, 574] on li "[GEOGRAPHIC_DATA]" at bounding box center [976, 585] width 971 height 26
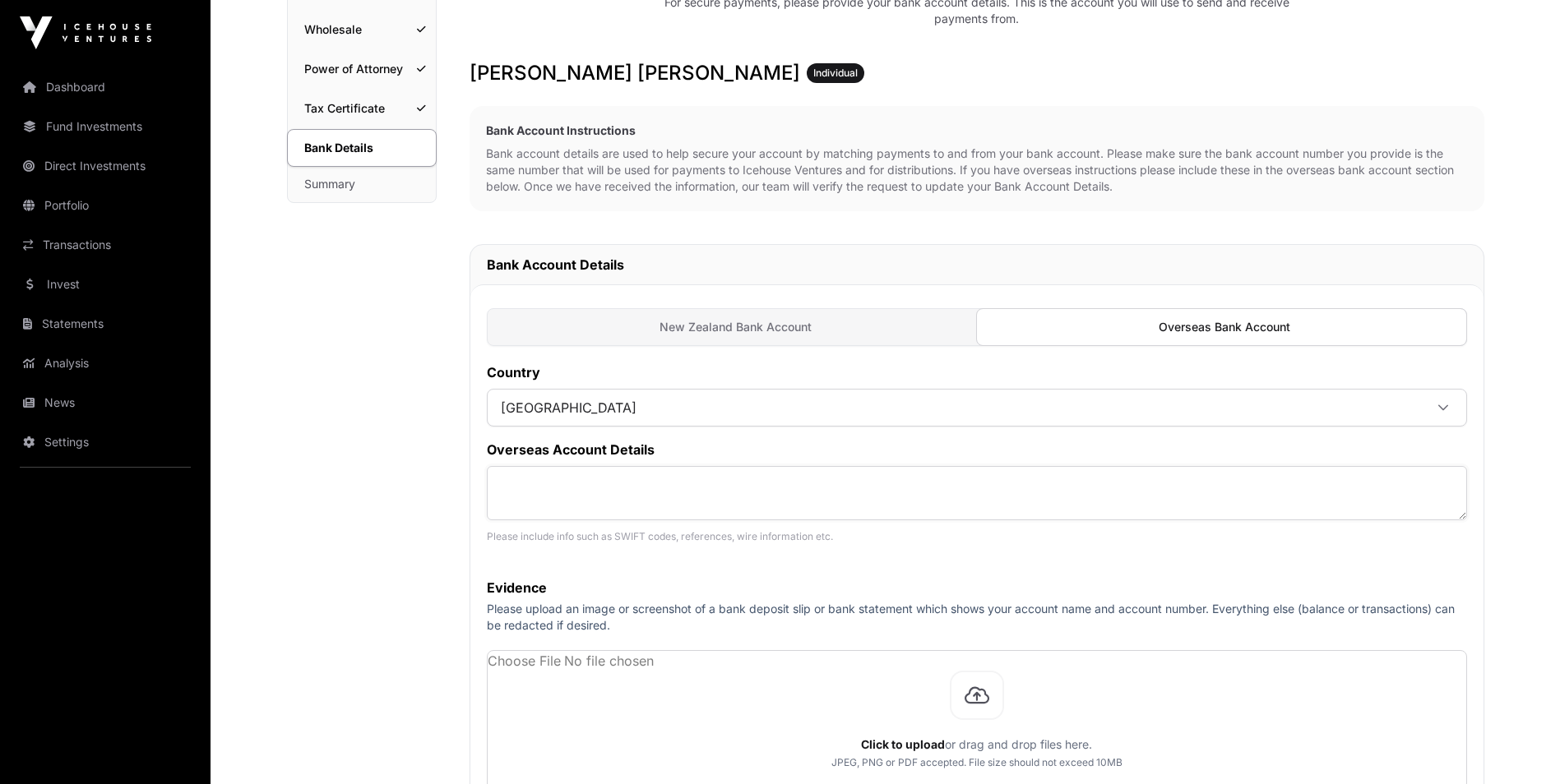
click at [596, 481] on textarea at bounding box center [976, 493] width 980 height 54
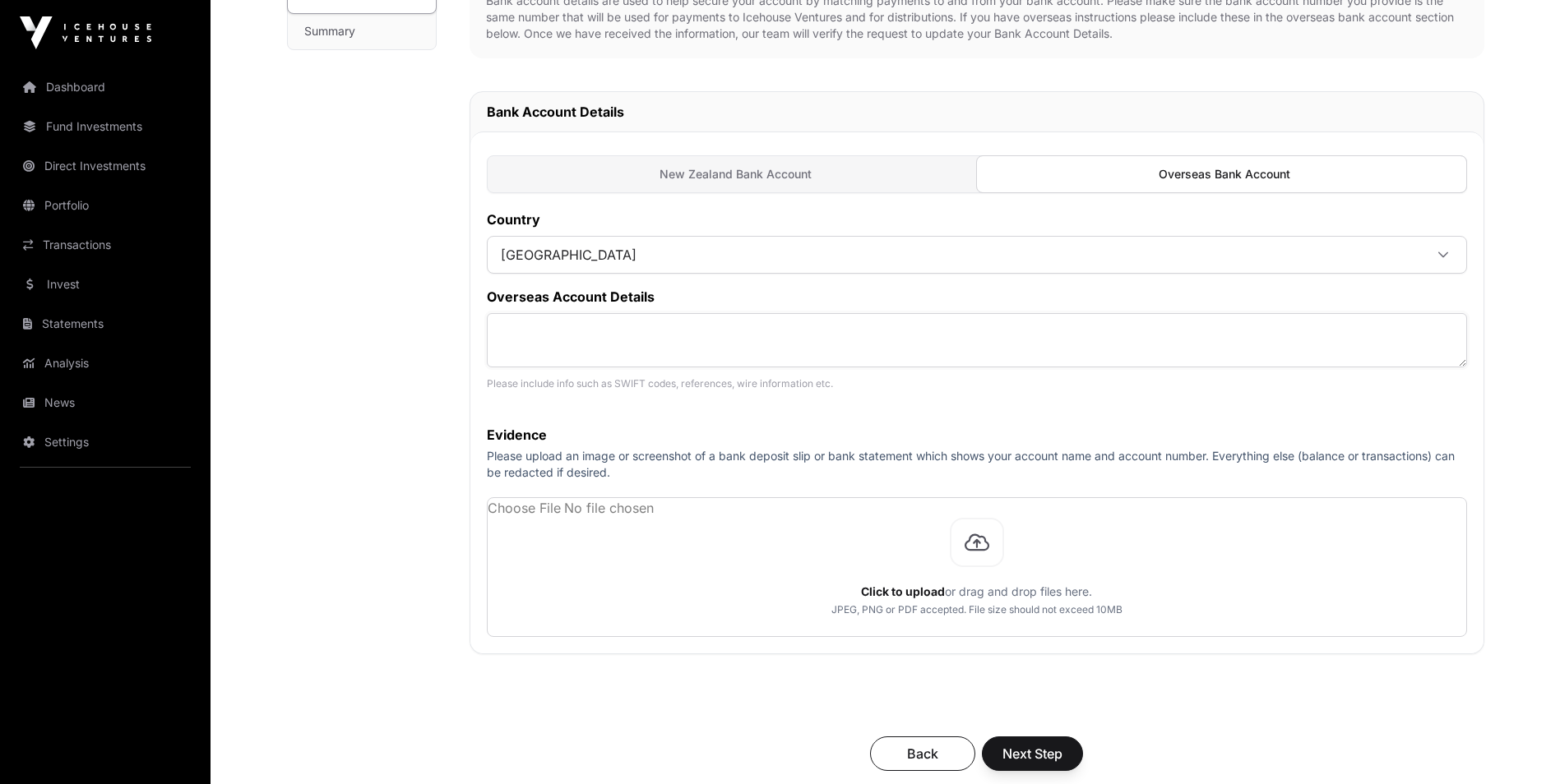
scroll to position [411, 0]
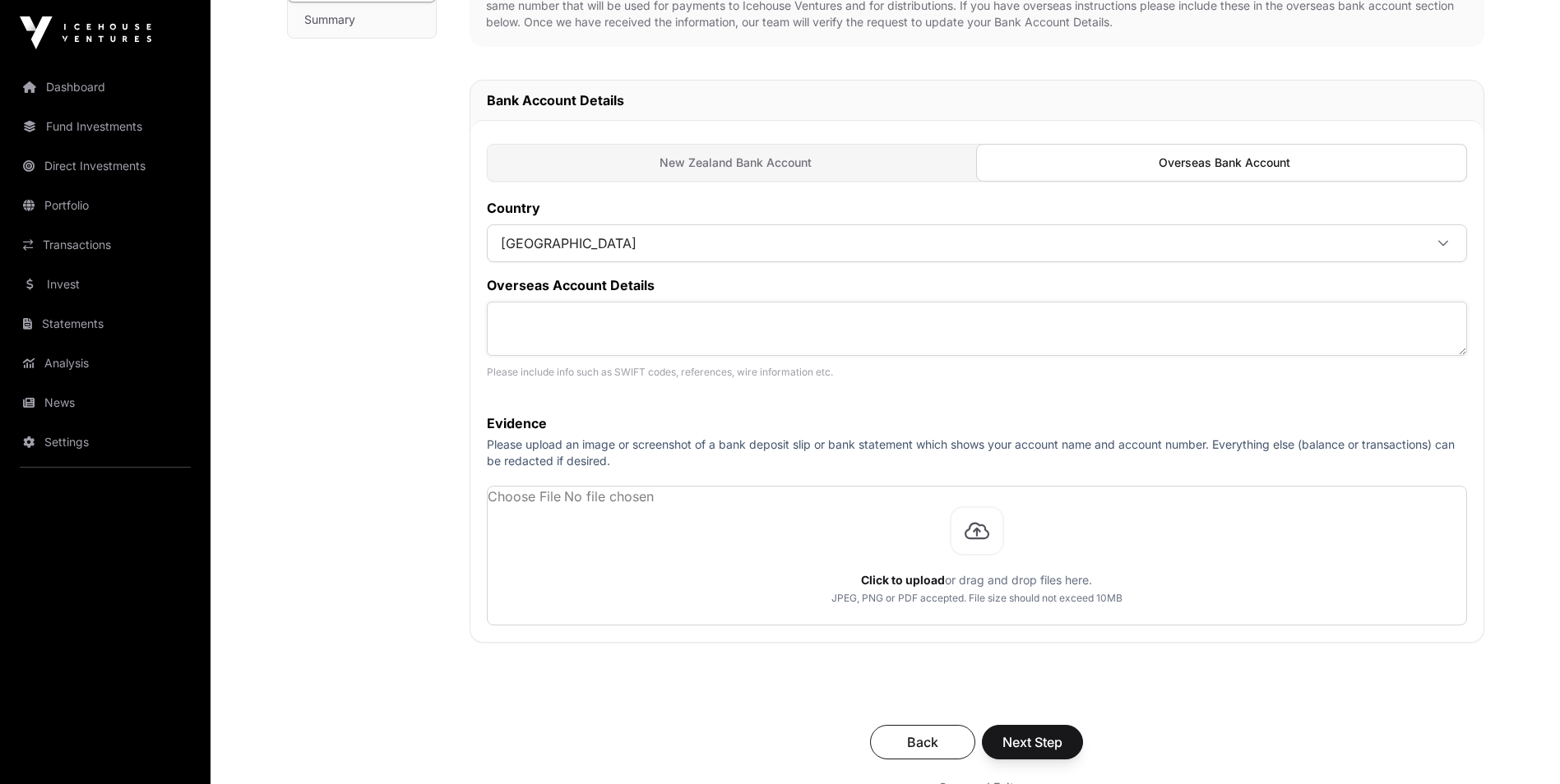
click at [599, 325] on textarea at bounding box center [976, 328] width 980 height 54
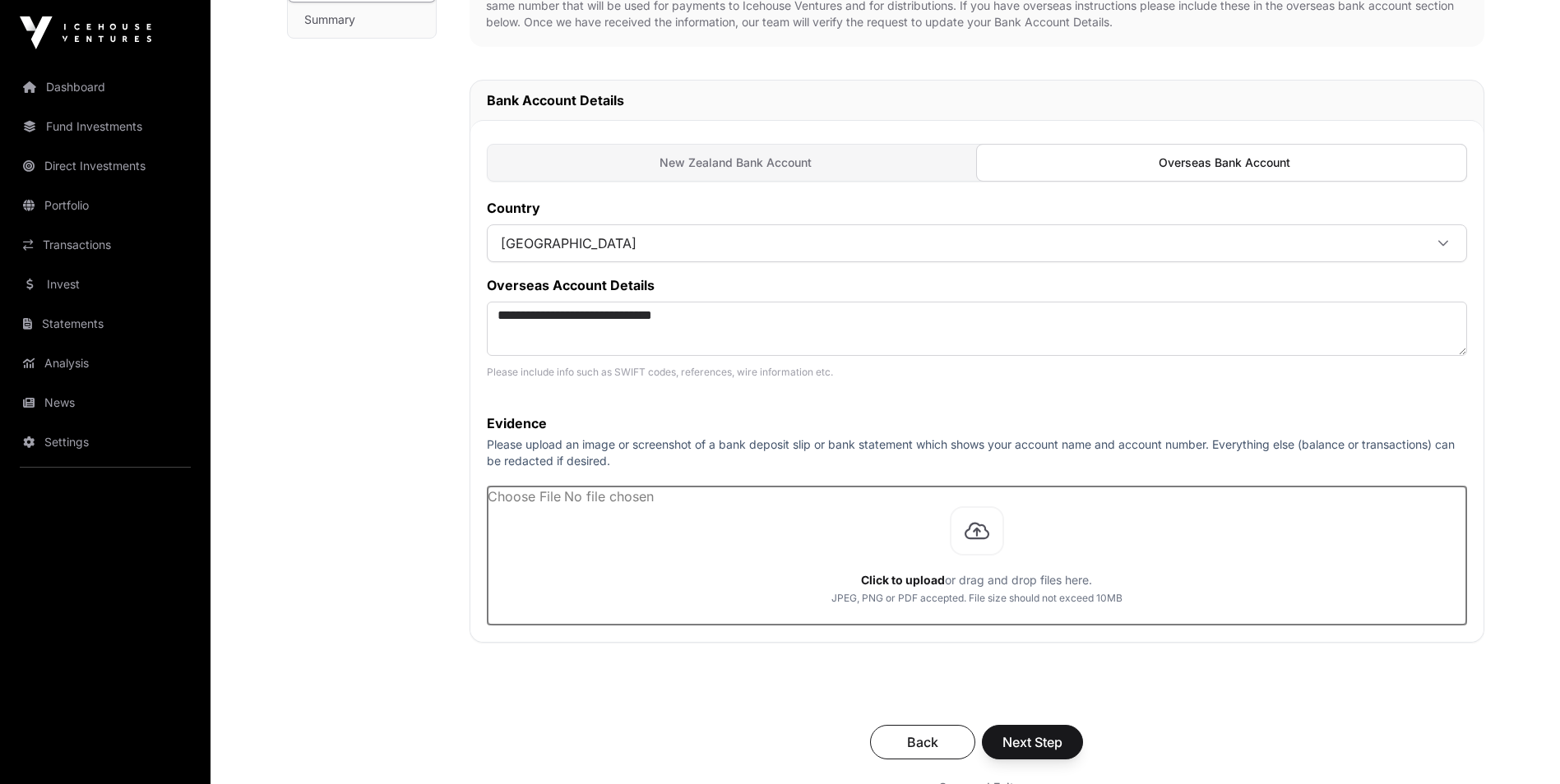
click at [487, 486] on input "file" at bounding box center [976, 555] width 978 height 138
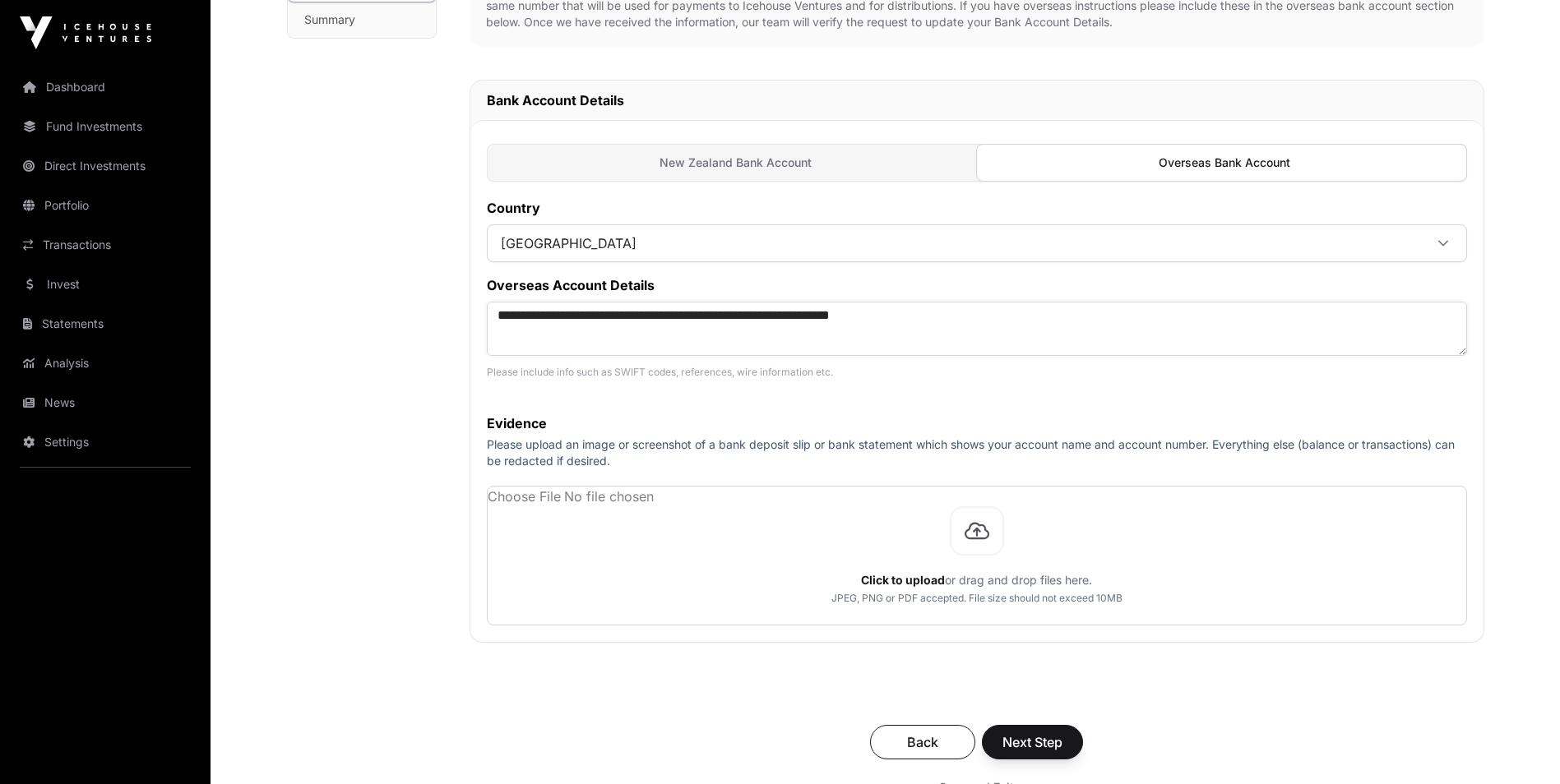
type textarea "**********"
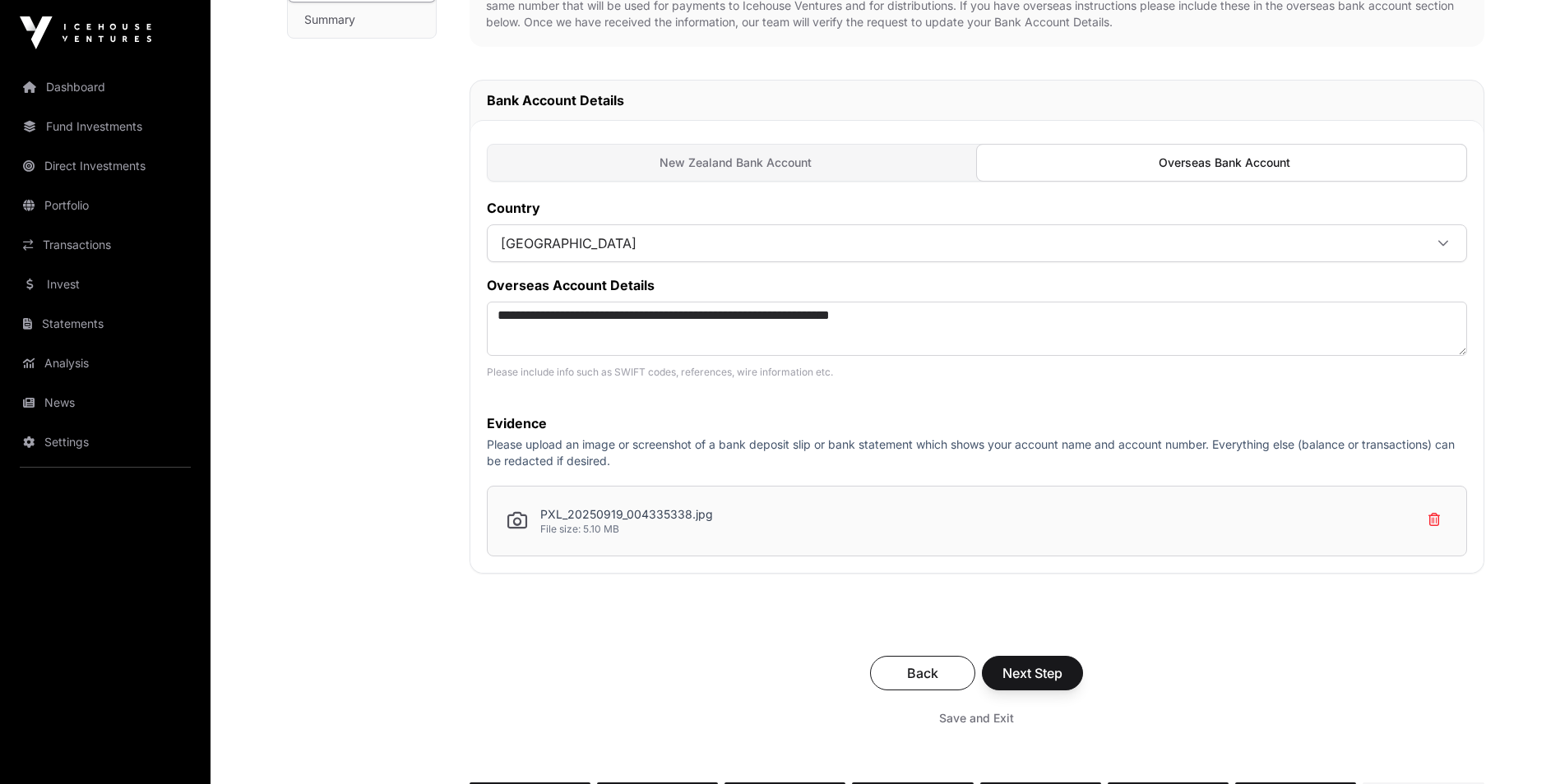
click at [1020, 524] on div "PXL_20250919_004335338.jpg File size: 5.10 MB" at bounding box center [976, 521] width 980 height 71
click at [1037, 665] on span "Next Step" at bounding box center [1032, 674] width 60 height 20
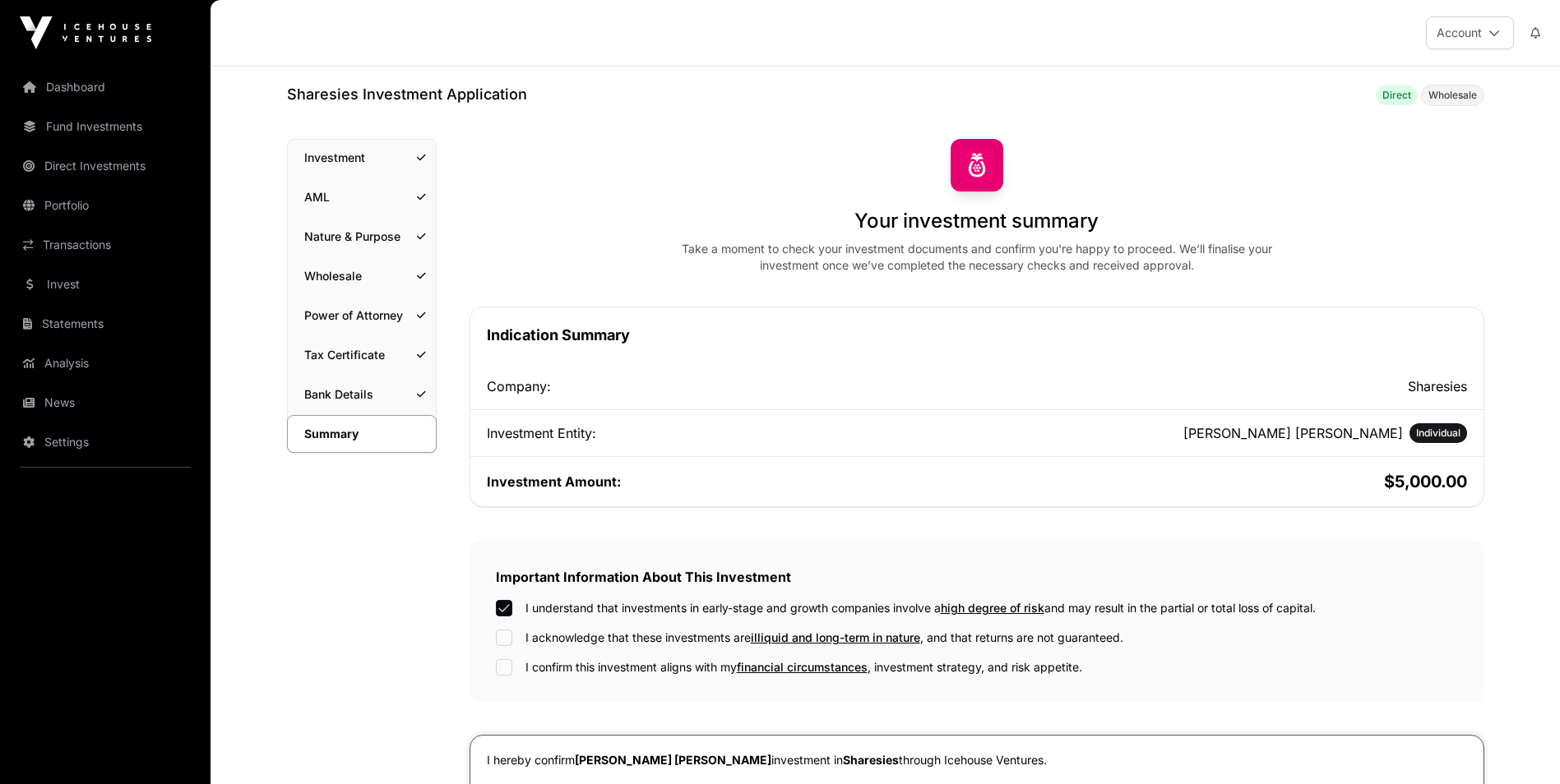
click at [504, 648] on div "I understand that investments in early-stage and growth companies involve a hig…" at bounding box center [976, 638] width 962 height 75
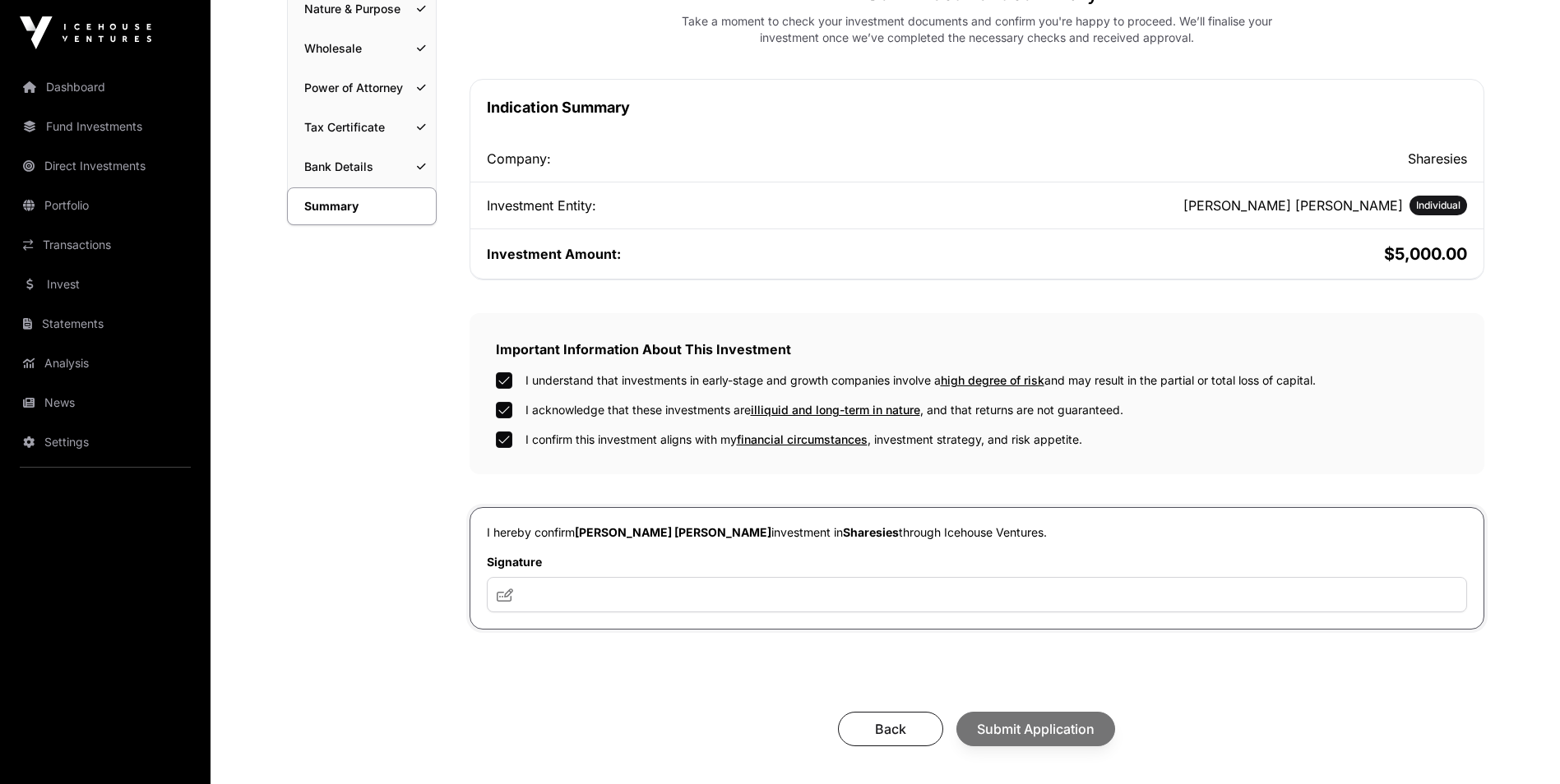
scroll to position [328, 0]
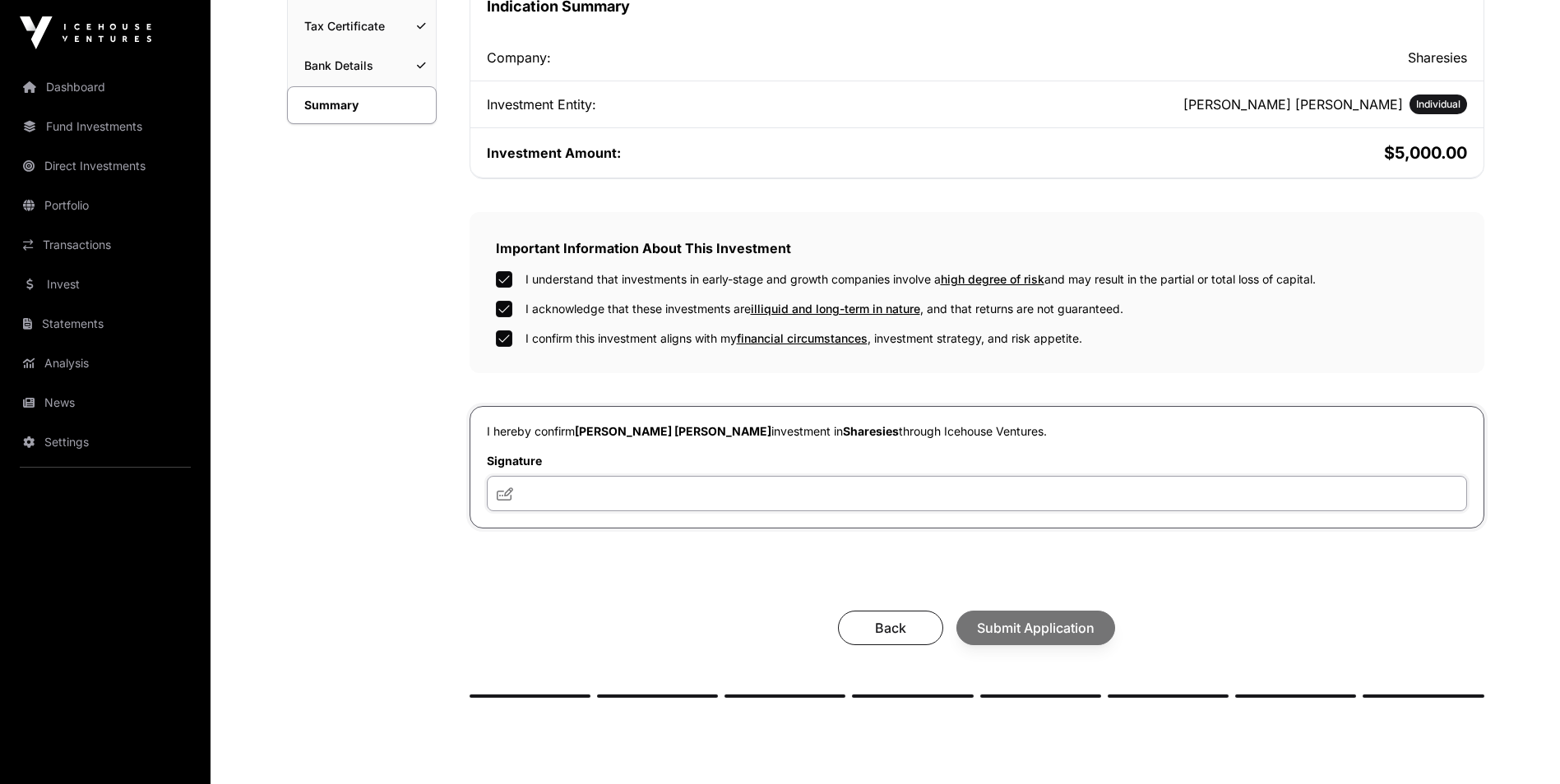
click at [556, 490] on input "text" at bounding box center [976, 493] width 980 height 35
type input "***"
click at [1081, 632] on span "Submit Application" at bounding box center [1035, 629] width 118 height 20
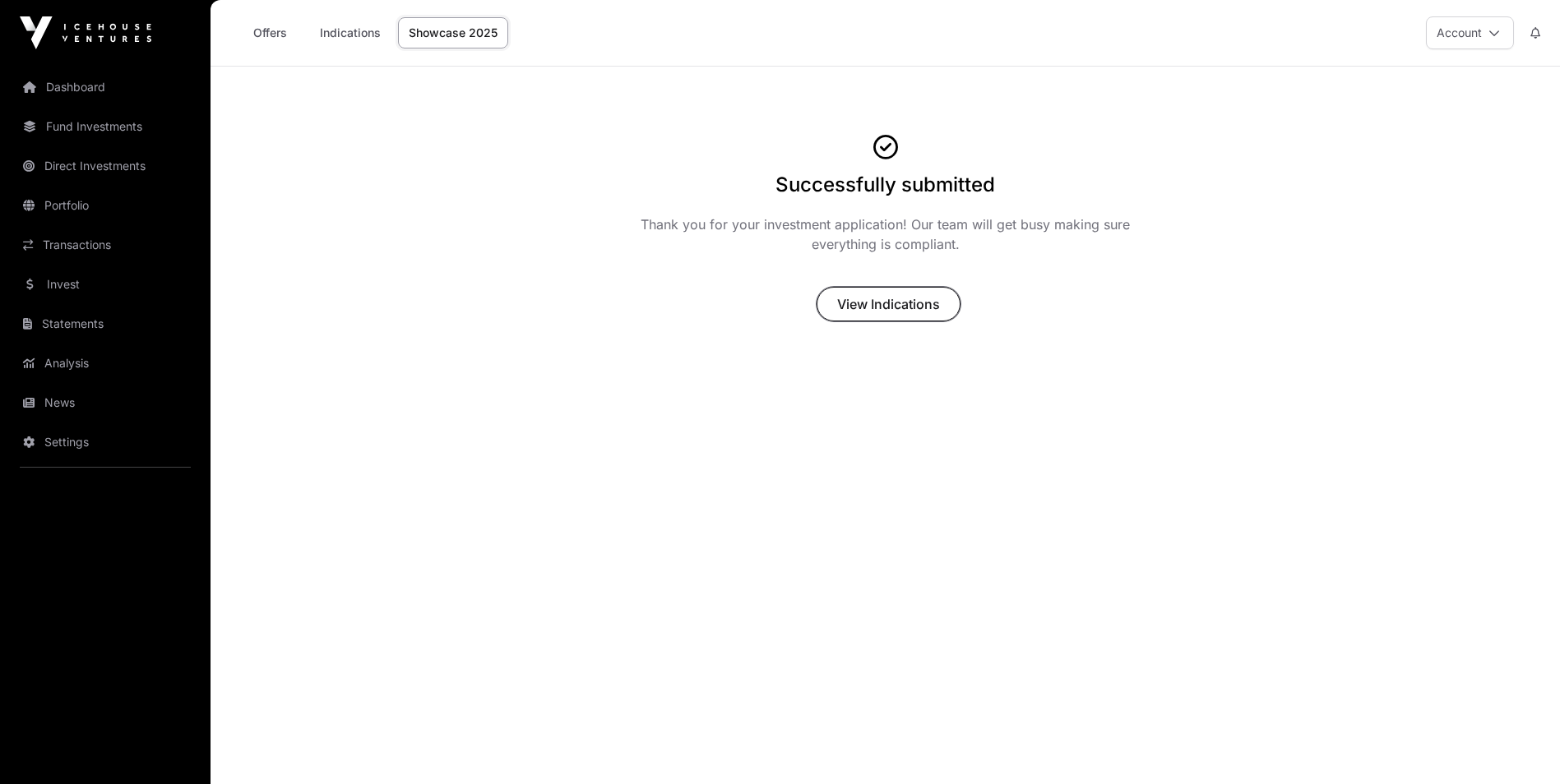
click at [874, 298] on span "View Indications" at bounding box center [888, 304] width 103 height 20
